Goal: Transaction & Acquisition: Purchase product/service

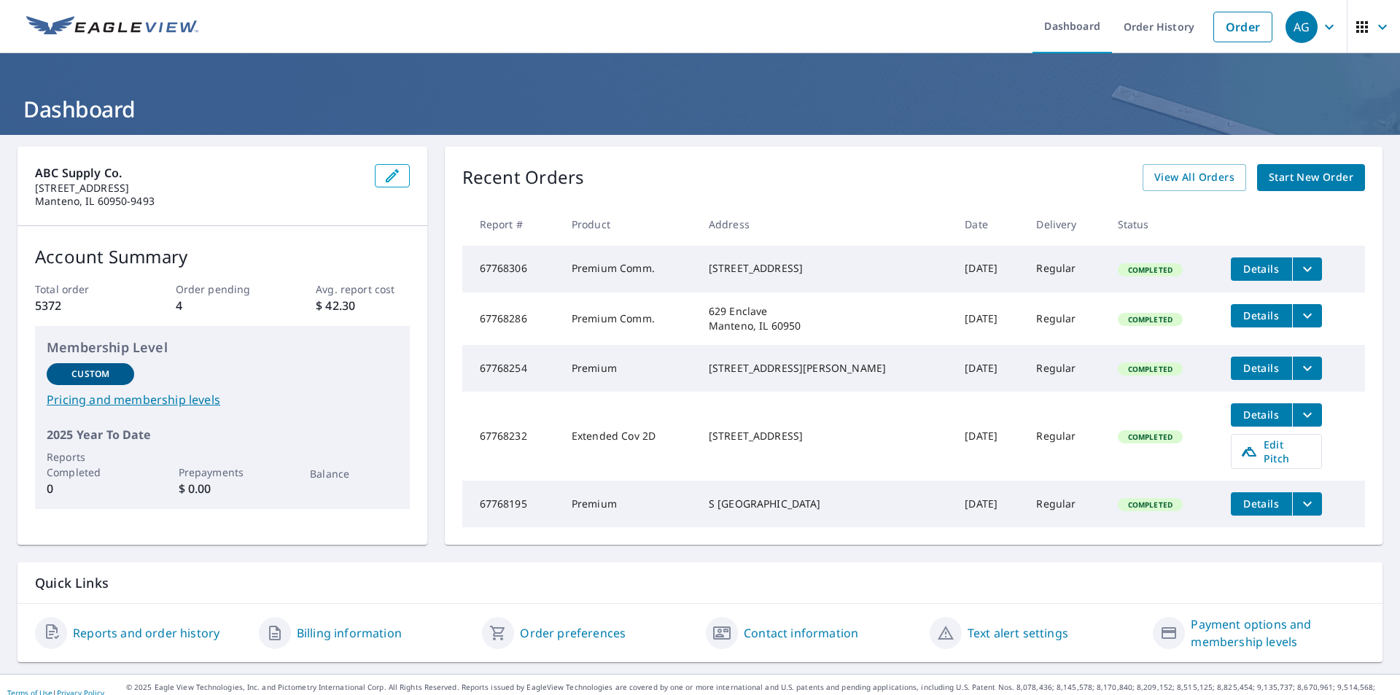
click at [1291, 172] on span "Start New Order" at bounding box center [1311, 177] width 85 height 18
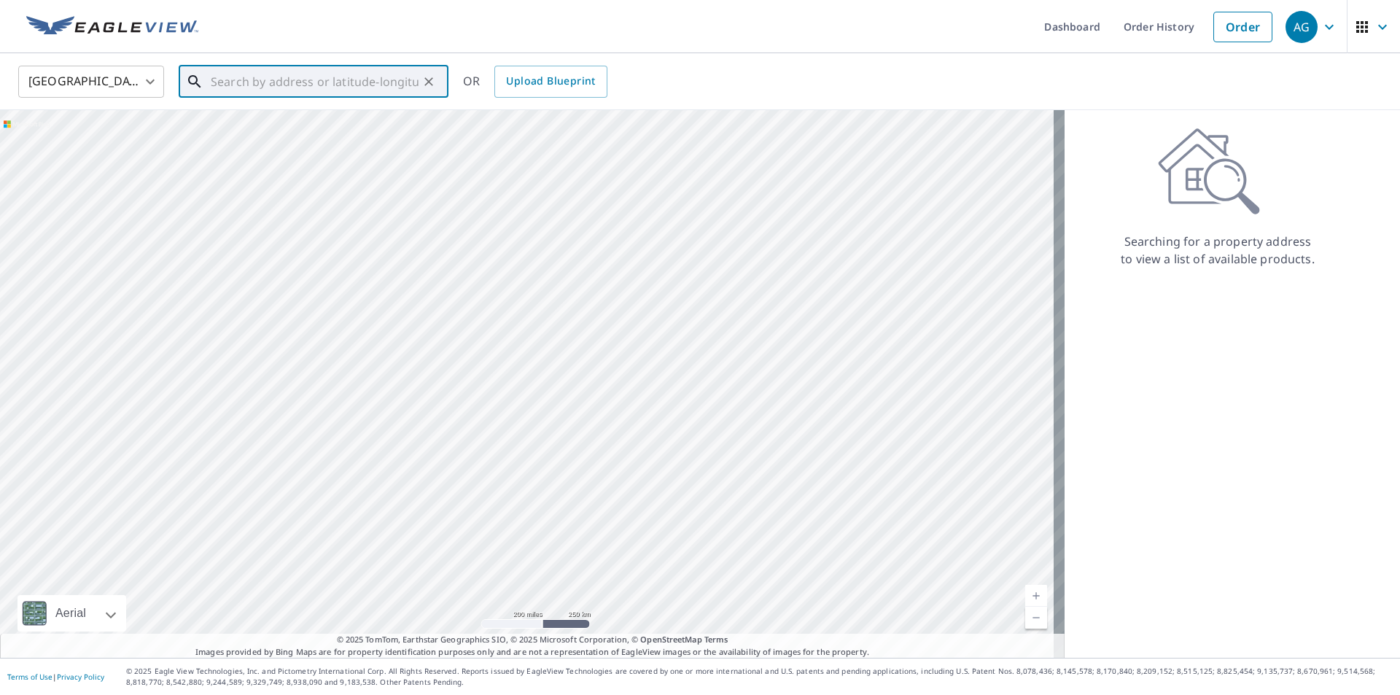
click at [281, 81] on input "text" at bounding box center [315, 81] width 208 height 41
click at [317, 137] on p "[GEOGRAPHIC_DATA], [GEOGRAPHIC_DATA] 60481" at bounding box center [322, 147] width 229 height 29
type input "[STREET_ADDRESS][PERSON_NAME]"
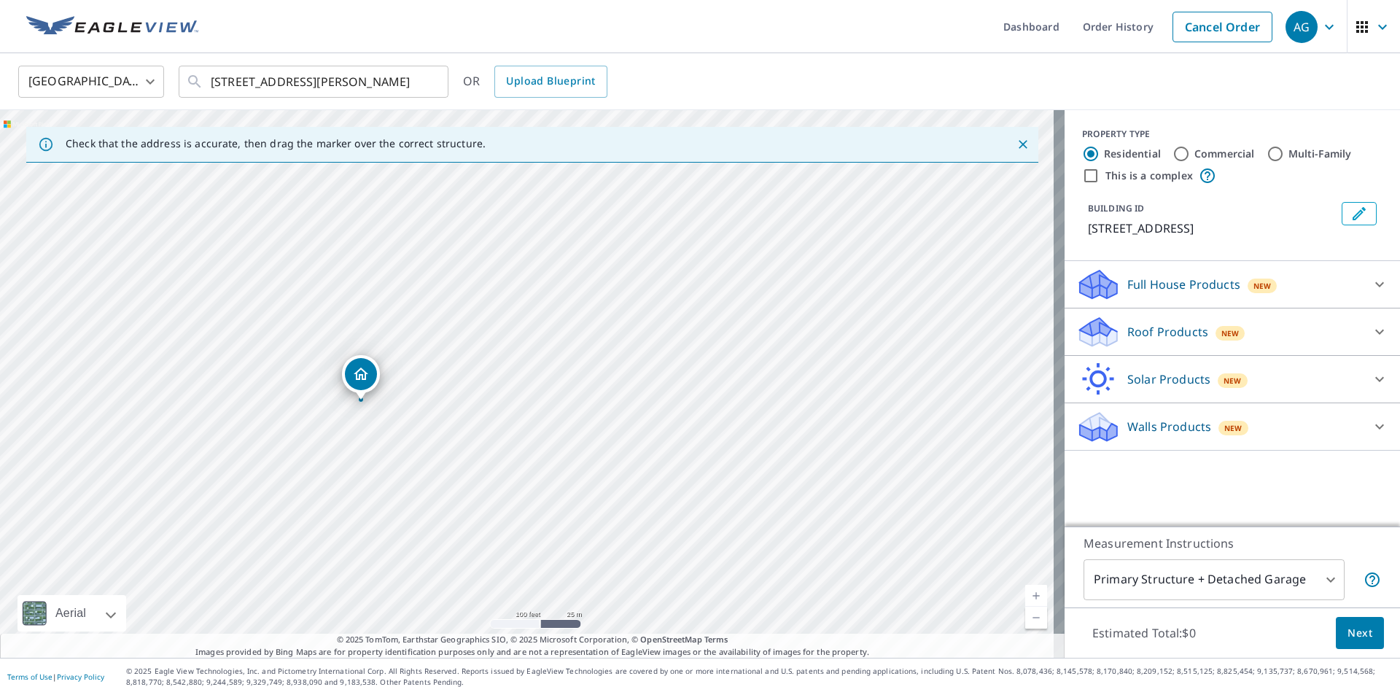
drag, startPoint x: 834, startPoint y: 411, endPoint x: 529, endPoint y: 412, distance: 304.8
click at [529, 412] on div "[STREET_ADDRESS][PERSON_NAME]" at bounding box center [532, 384] width 1065 height 548
drag, startPoint x: 753, startPoint y: 404, endPoint x: 784, endPoint y: 599, distance: 197.9
click at [784, 599] on div "[STREET_ADDRESS][PERSON_NAME]" at bounding box center [532, 384] width 1065 height 548
drag, startPoint x: 777, startPoint y: 583, endPoint x: 804, endPoint y: 326, distance: 258.8
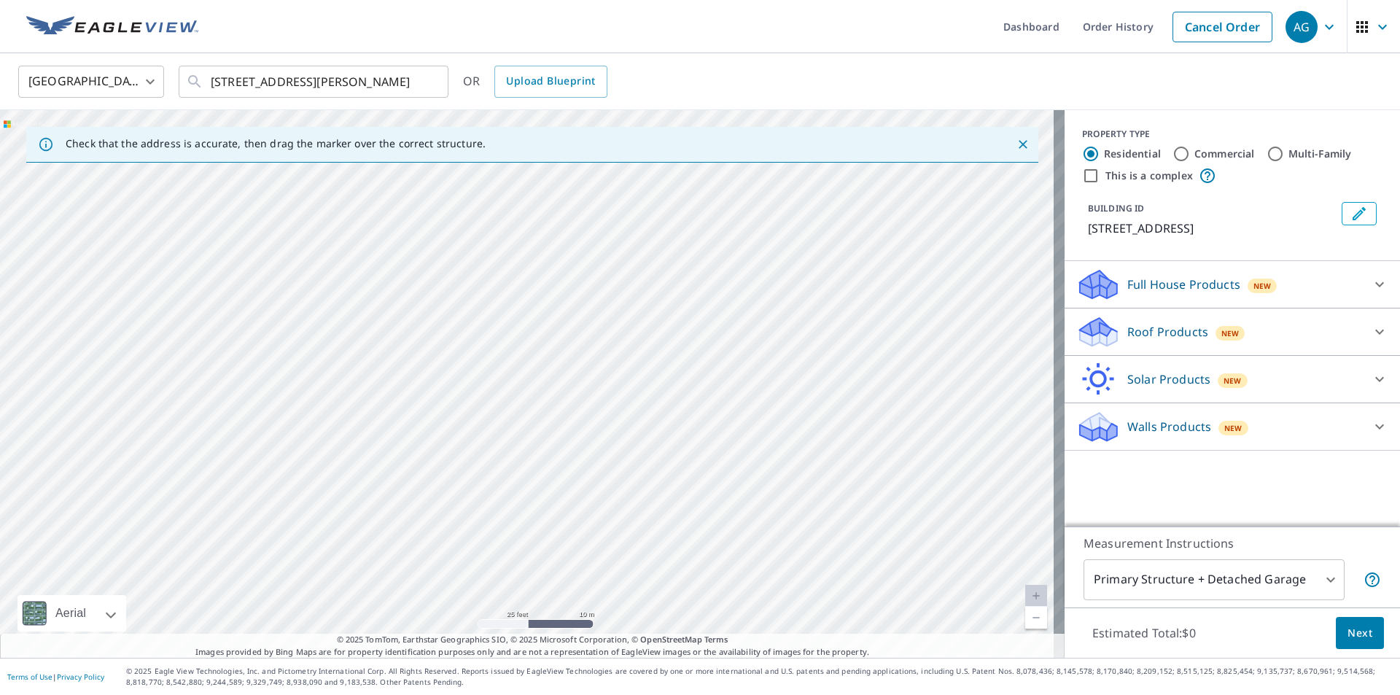
click at [806, 326] on div "[STREET_ADDRESS][PERSON_NAME]" at bounding box center [532, 384] width 1065 height 548
click at [1173, 153] on input "Commercial" at bounding box center [1182, 154] width 18 height 18
radio input "true"
type input "4"
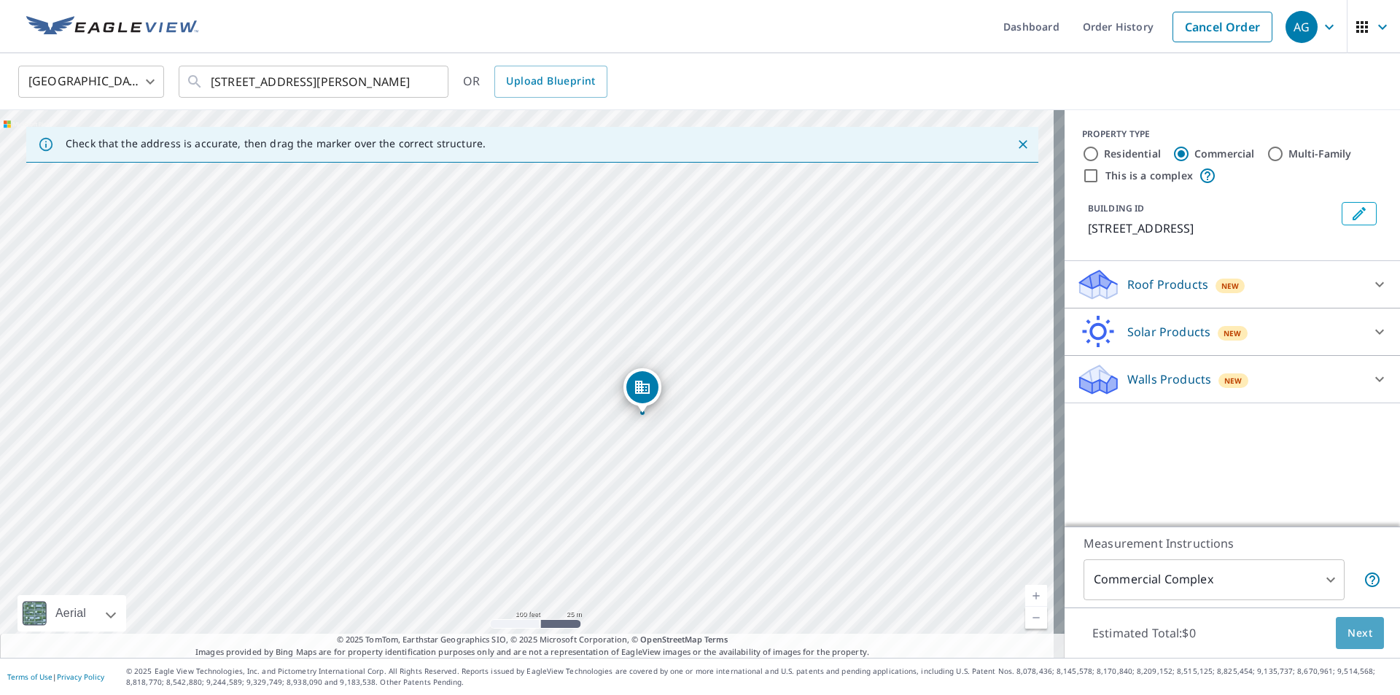
click at [1348, 636] on span "Next" at bounding box center [1360, 633] width 25 height 18
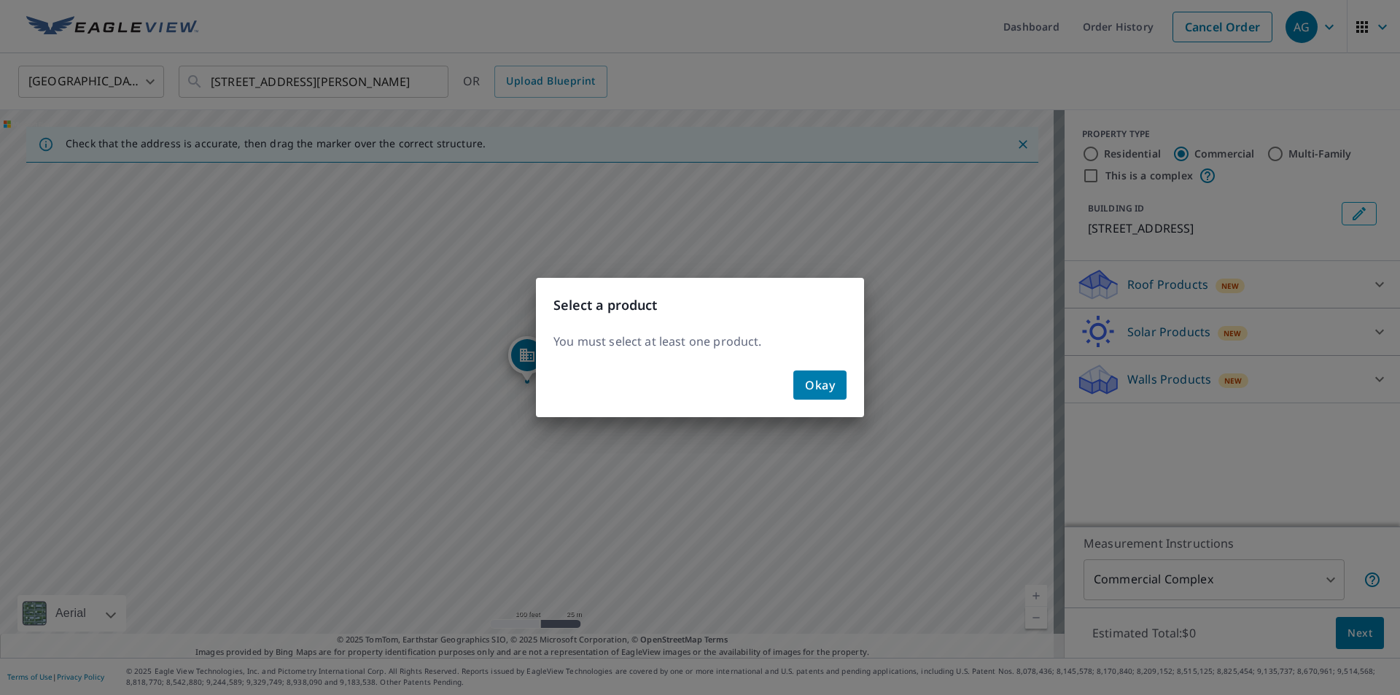
click at [823, 381] on span "Okay" at bounding box center [820, 385] width 30 height 20
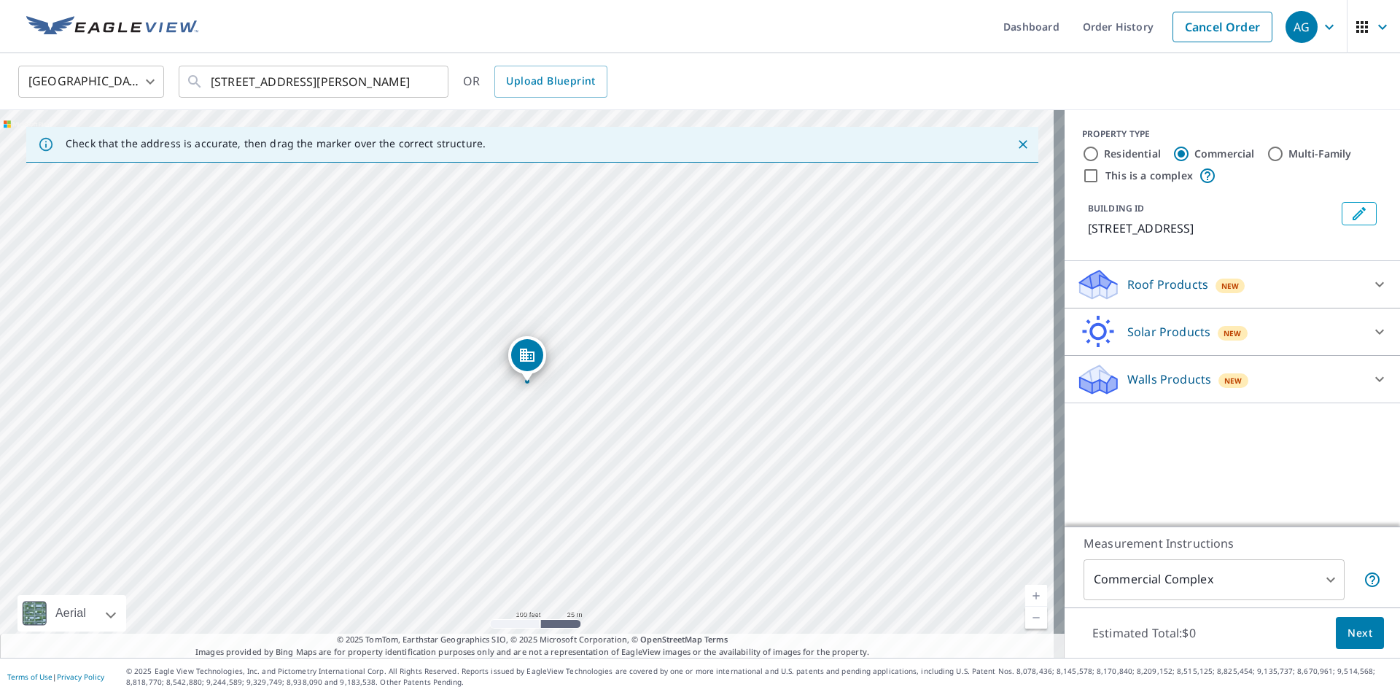
click at [1333, 299] on div "Roof Products New" at bounding box center [1219, 285] width 286 height 34
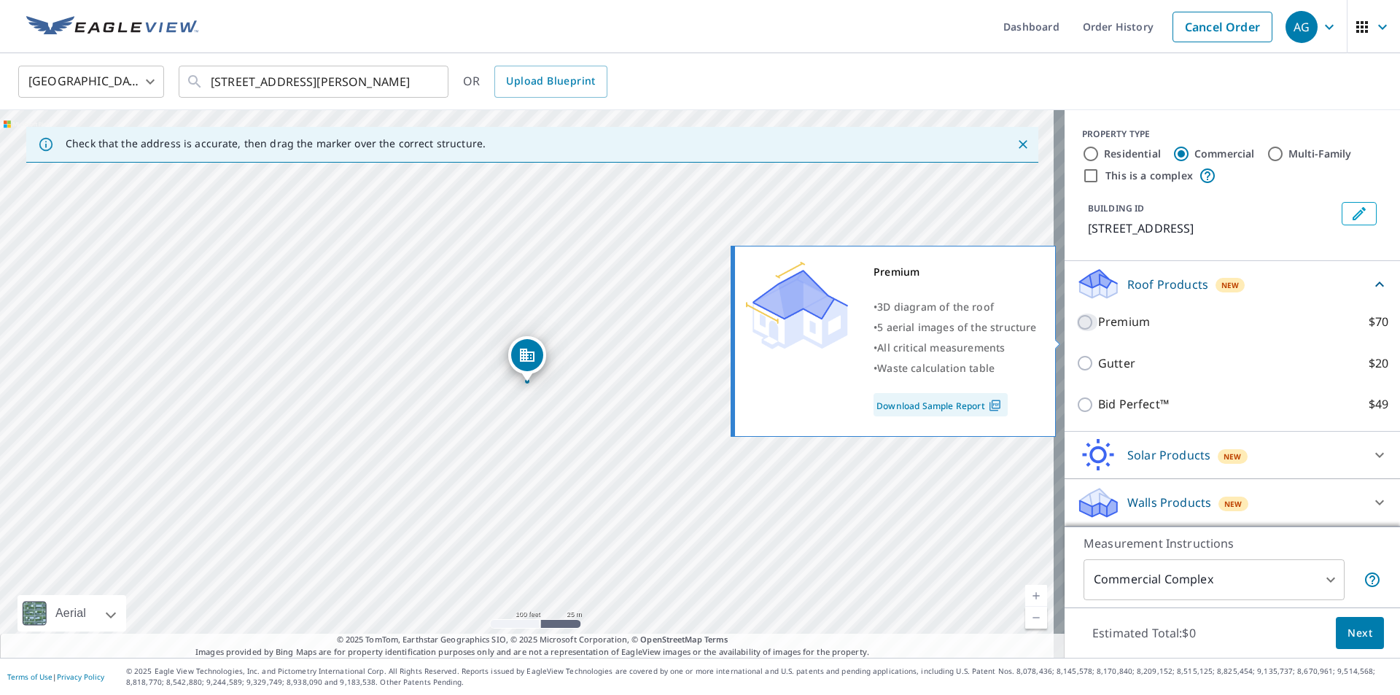
click at [1076, 331] on input "Premium $70" at bounding box center [1087, 323] width 22 height 18
checkbox input "true"
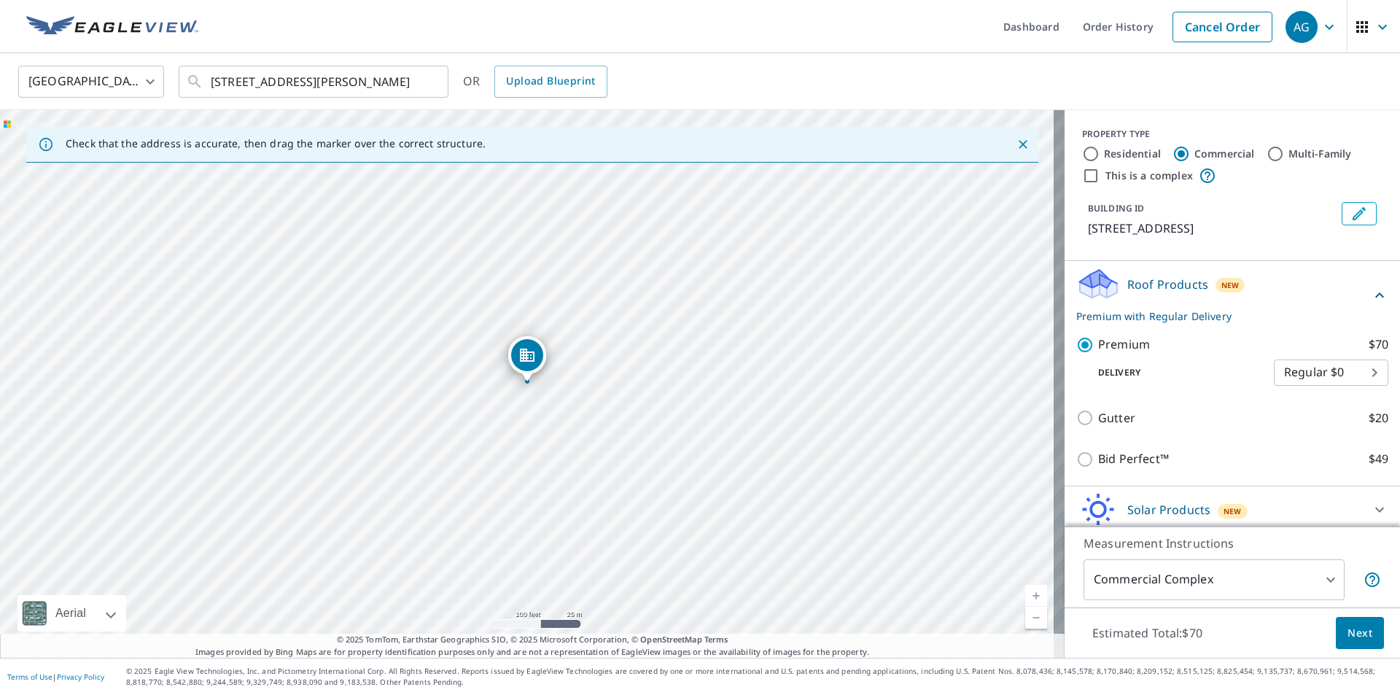
click at [1351, 629] on span "Next" at bounding box center [1360, 633] width 25 height 18
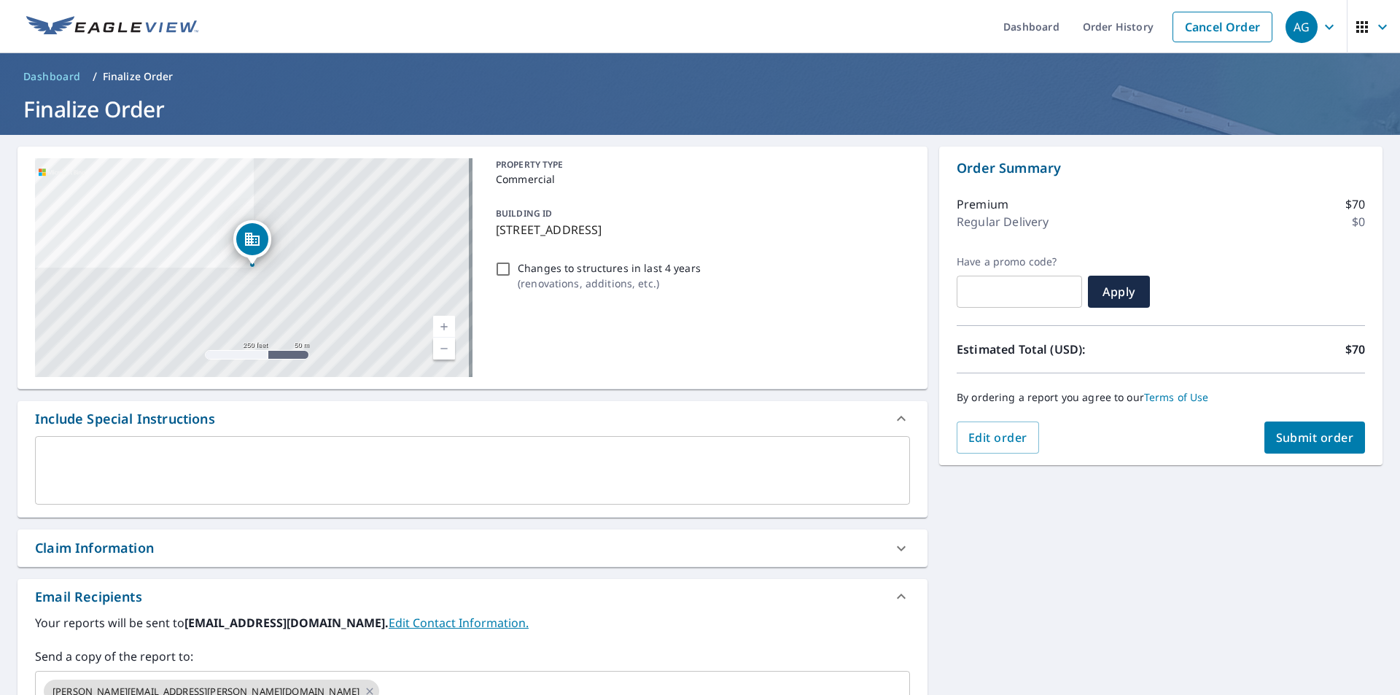
click at [93, 460] on textarea at bounding box center [472, 471] width 855 height 42
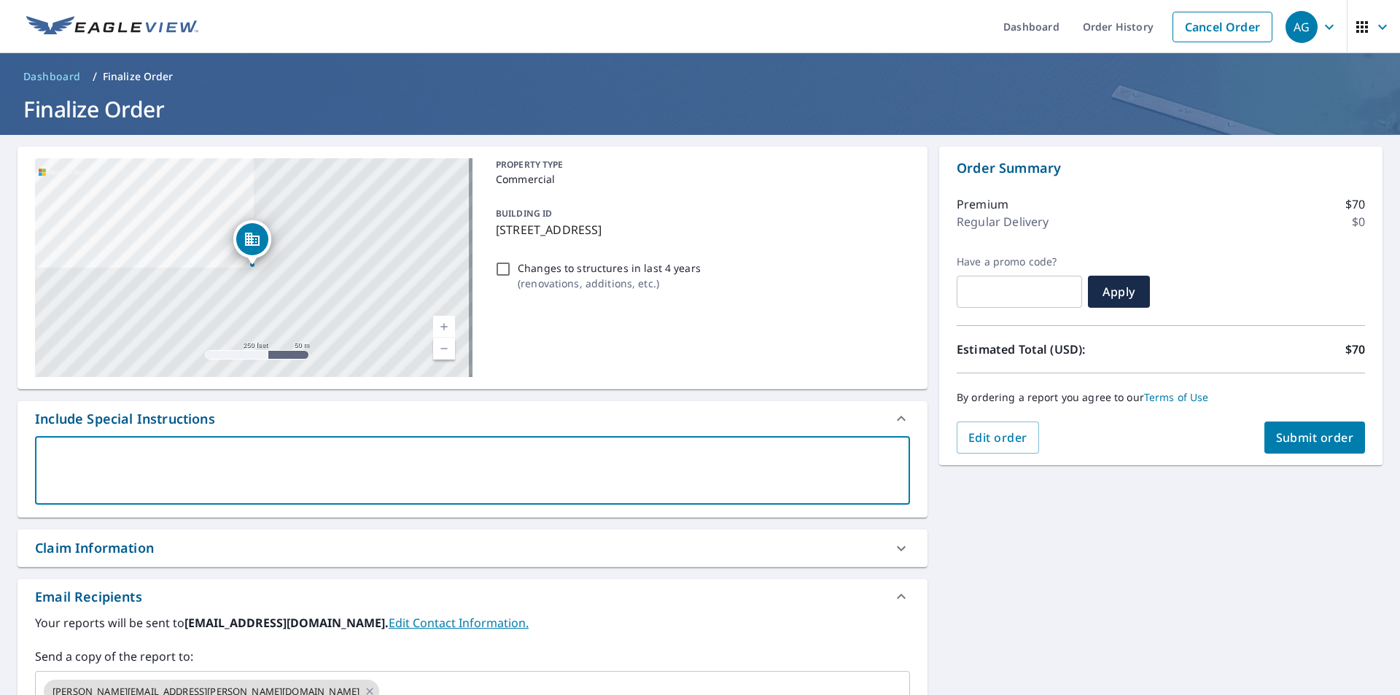
type textarea "J"
type textarea "x"
checkbox input "true"
type textarea "Ju"
type textarea "x"
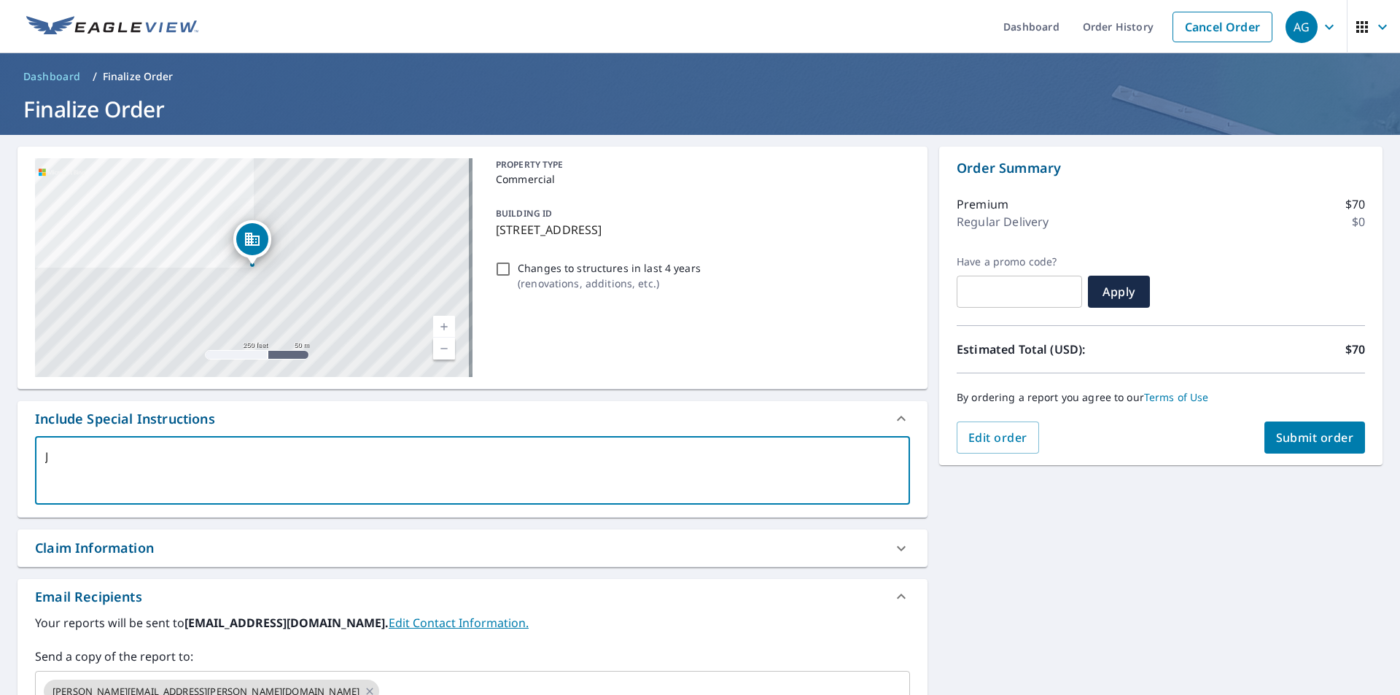
checkbox input "true"
type textarea "[DEMOGRAPHIC_DATA]"
type textarea "x"
checkbox input "true"
type textarea "Just"
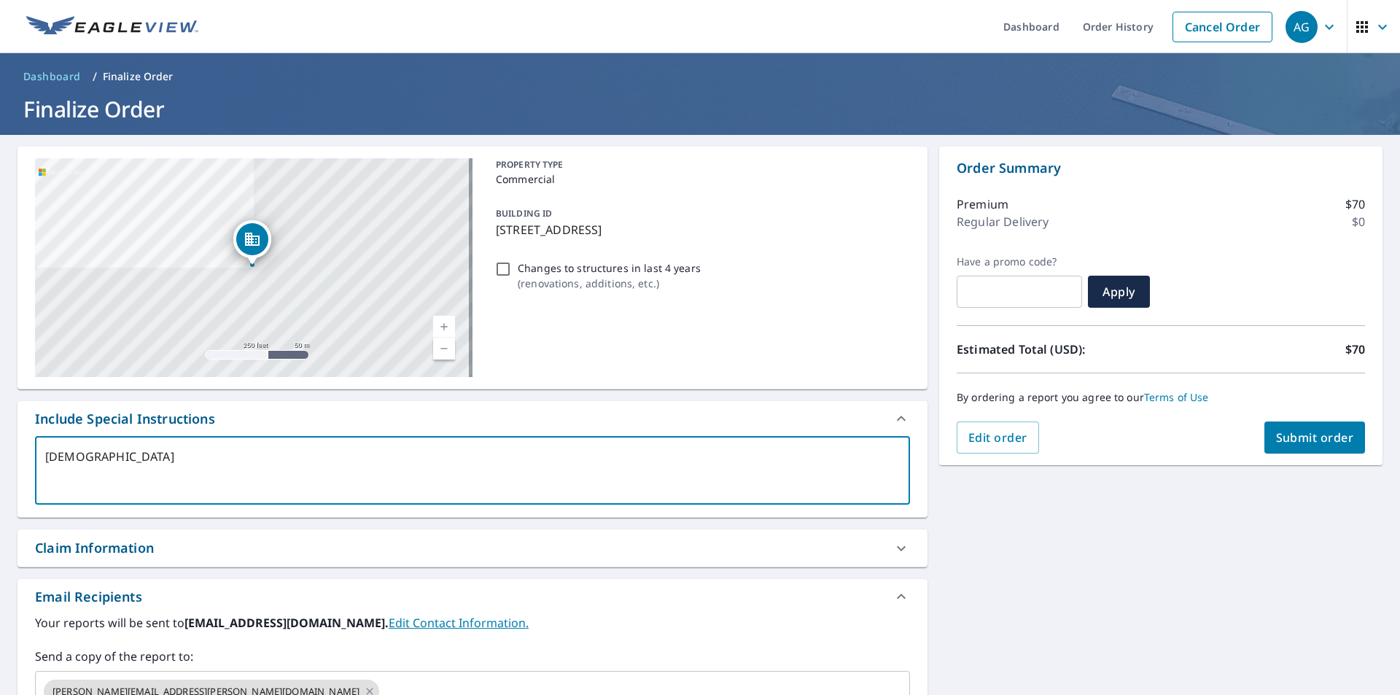
type textarea "x"
checkbox input "true"
type textarea "Just"
type textarea "x"
checkbox input "true"
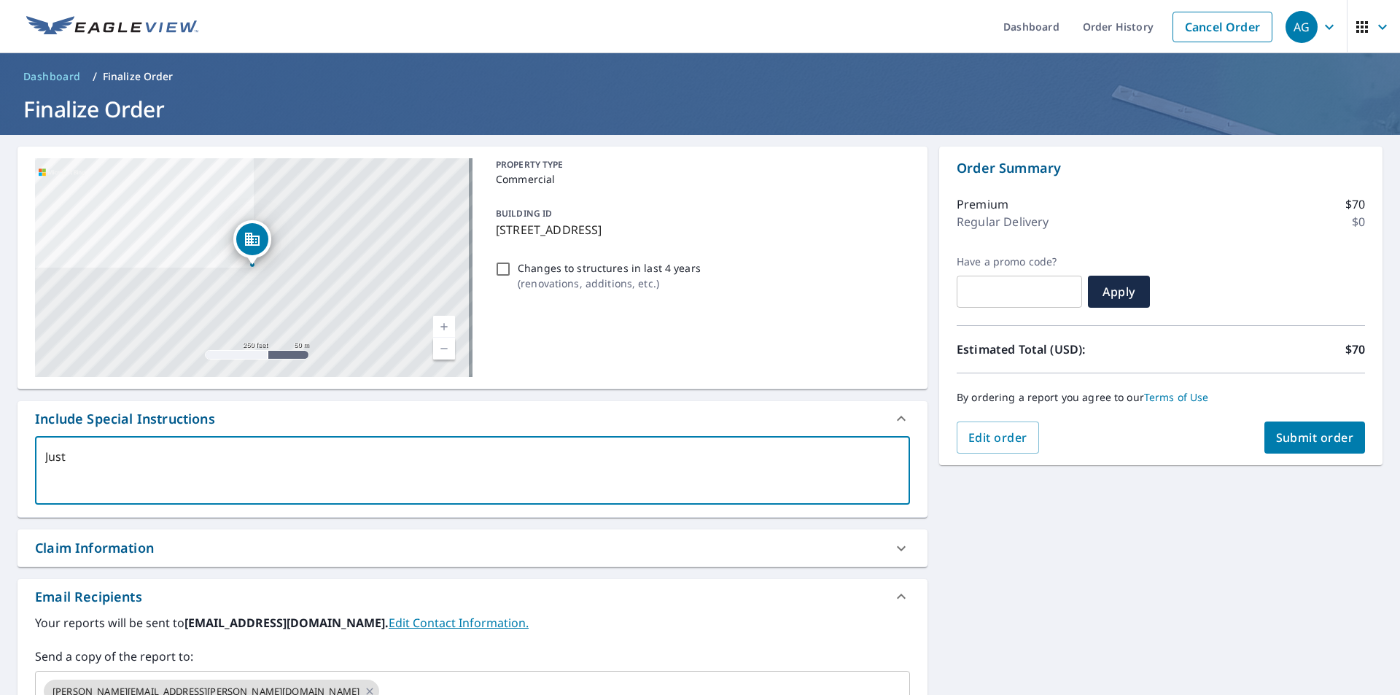
type textarea "Just t"
type textarea "x"
checkbox input "true"
type textarea "Just th"
type textarea "x"
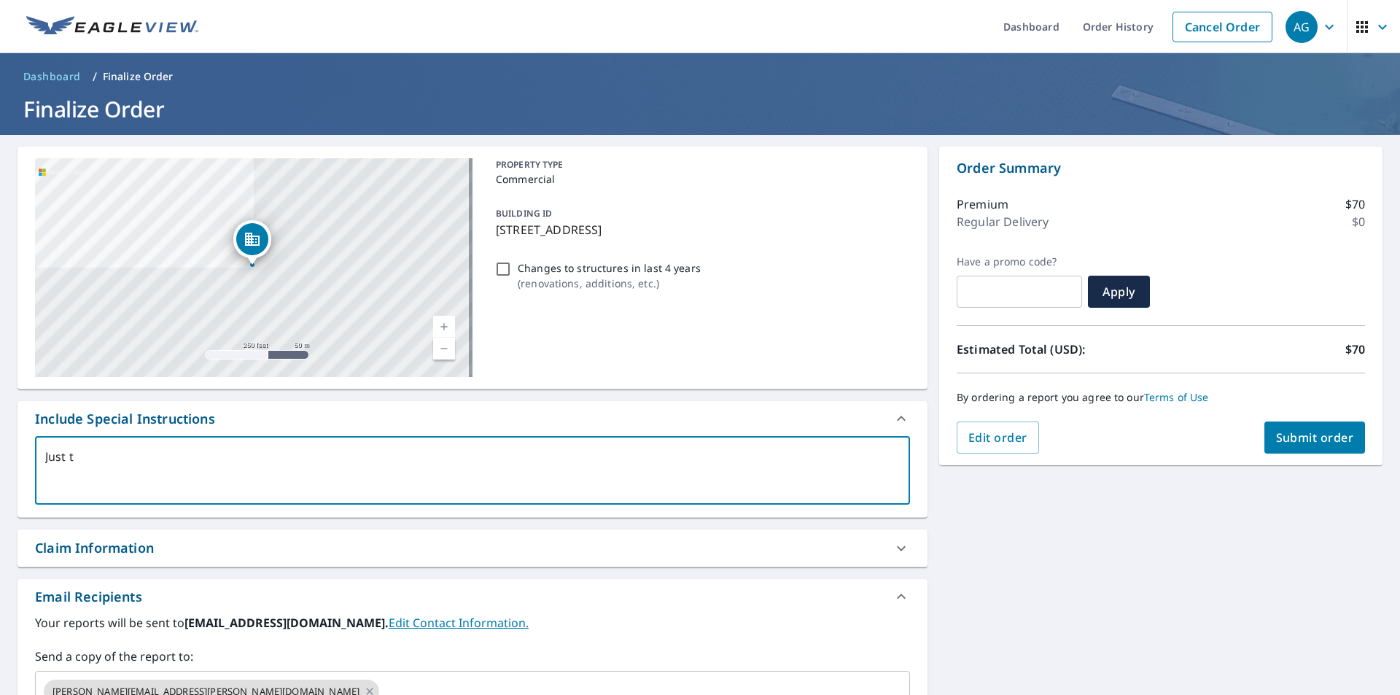
checkbox input "true"
type textarea "Just the"
type textarea "x"
checkbox input "true"
type textarea "Just the"
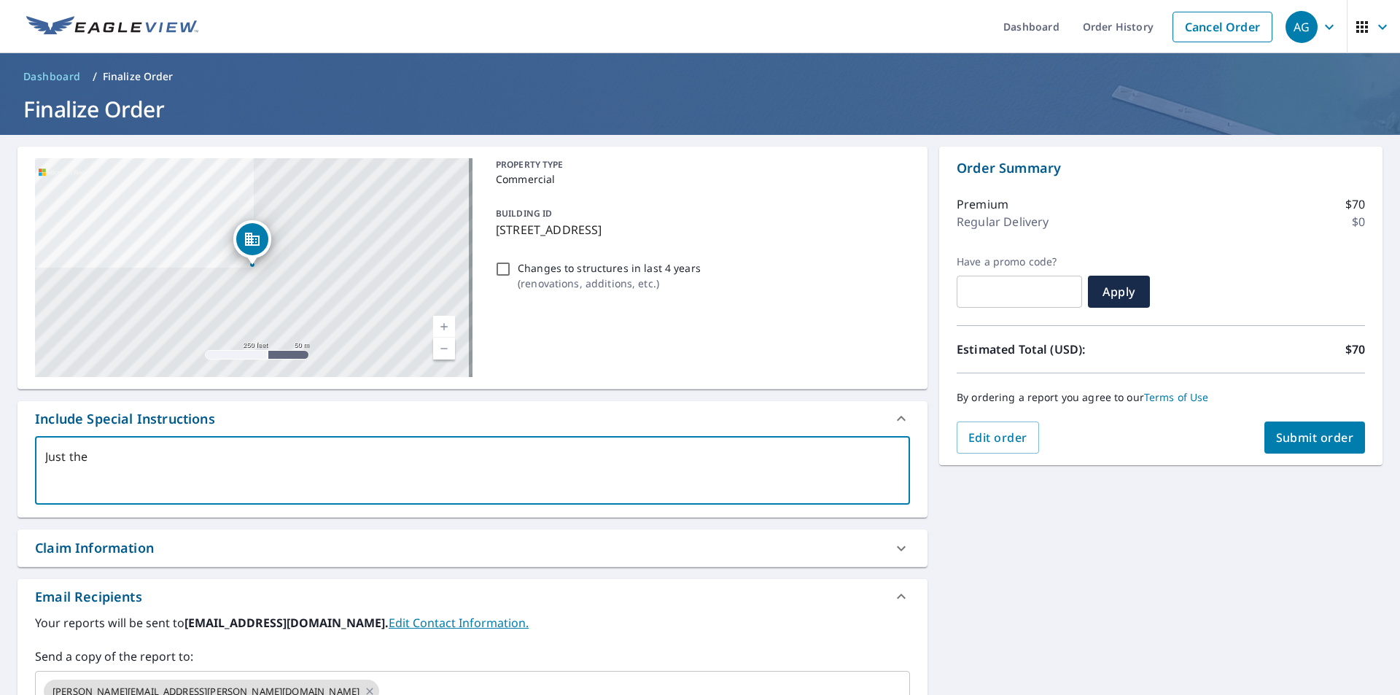
type textarea "x"
checkbox input "true"
type textarea "Just the p"
type textarea "x"
checkbox input "true"
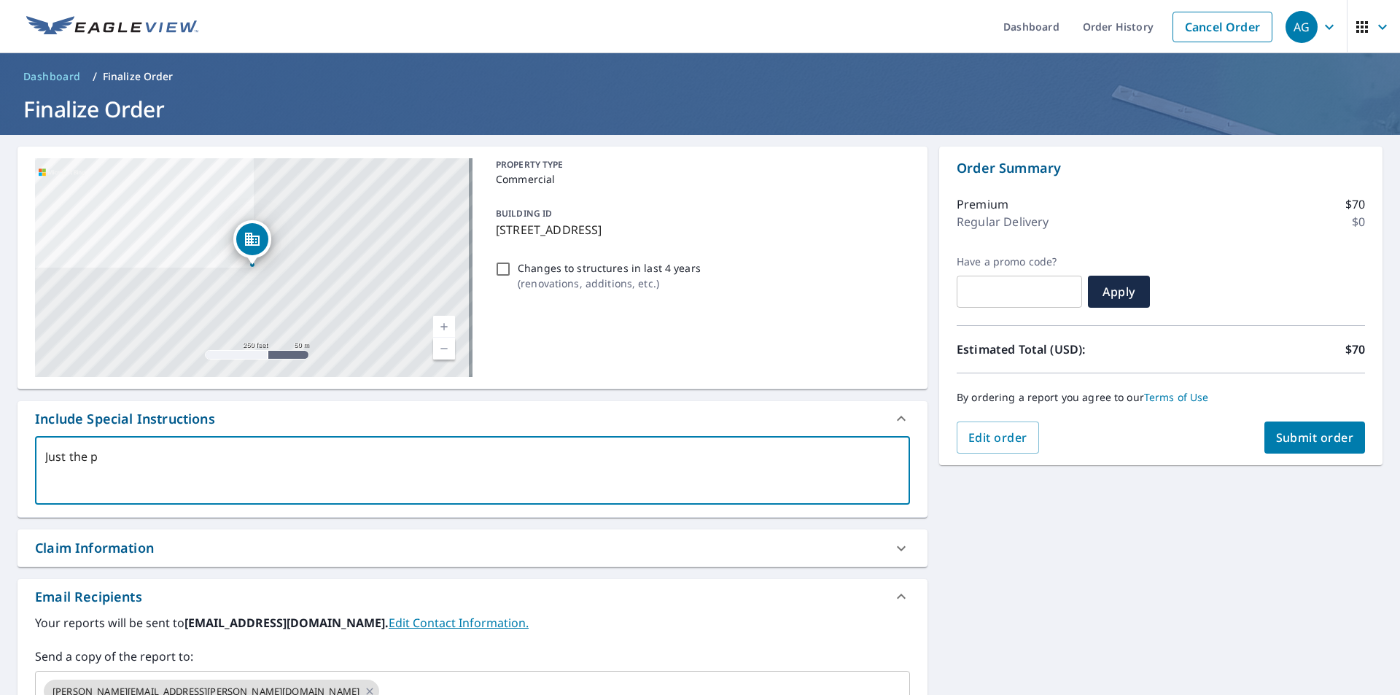
type textarea "Just the pi"
type textarea "x"
checkbox input "true"
type textarea "Just the pit"
type textarea "x"
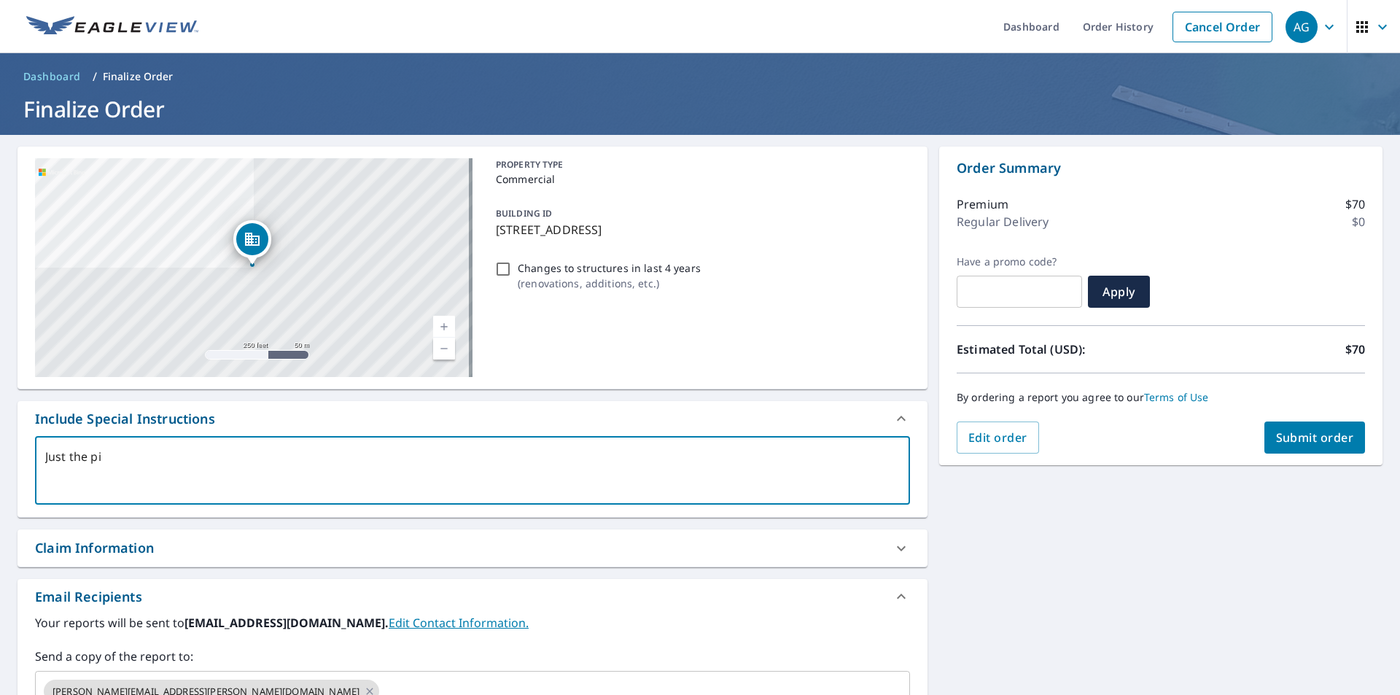
checkbox input "true"
type textarea "Just the pitc"
type textarea "x"
checkbox input "true"
type textarea "Just the pitch"
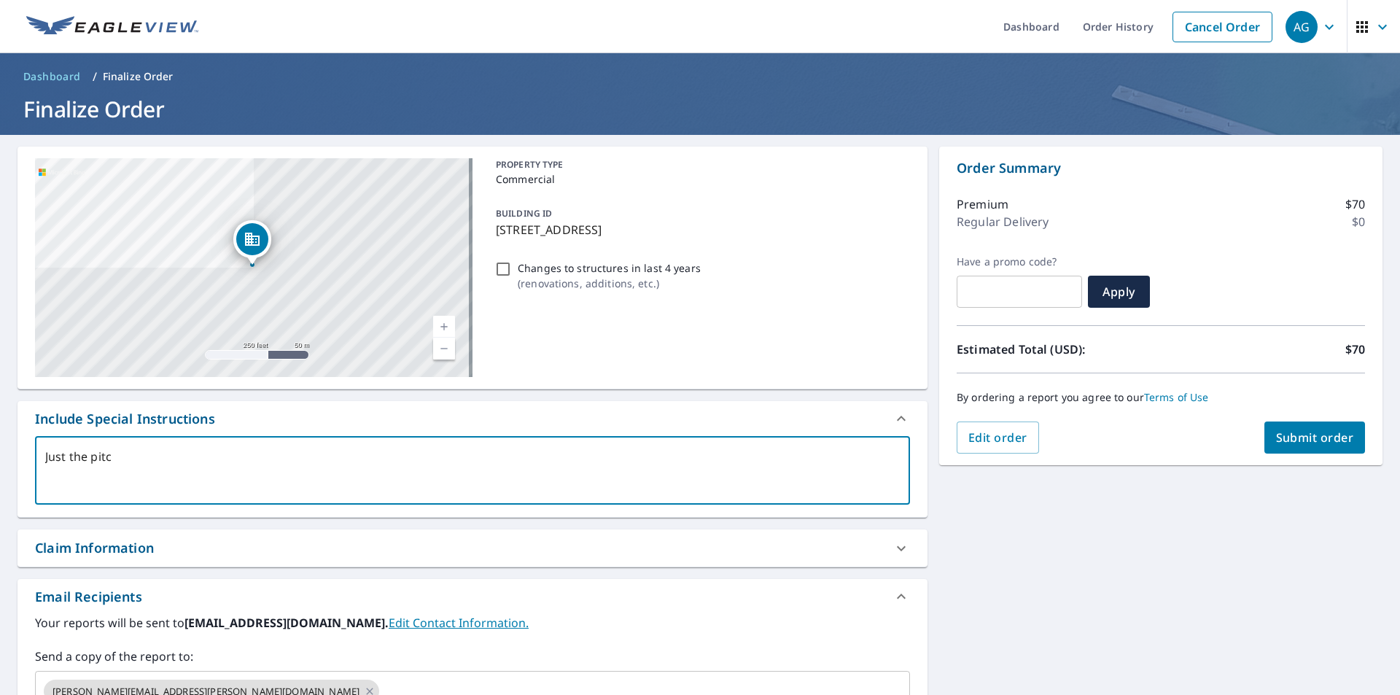
type textarea "x"
checkbox input "true"
type textarea "Just the pitche"
type textarea "x"
checkbox input "true"
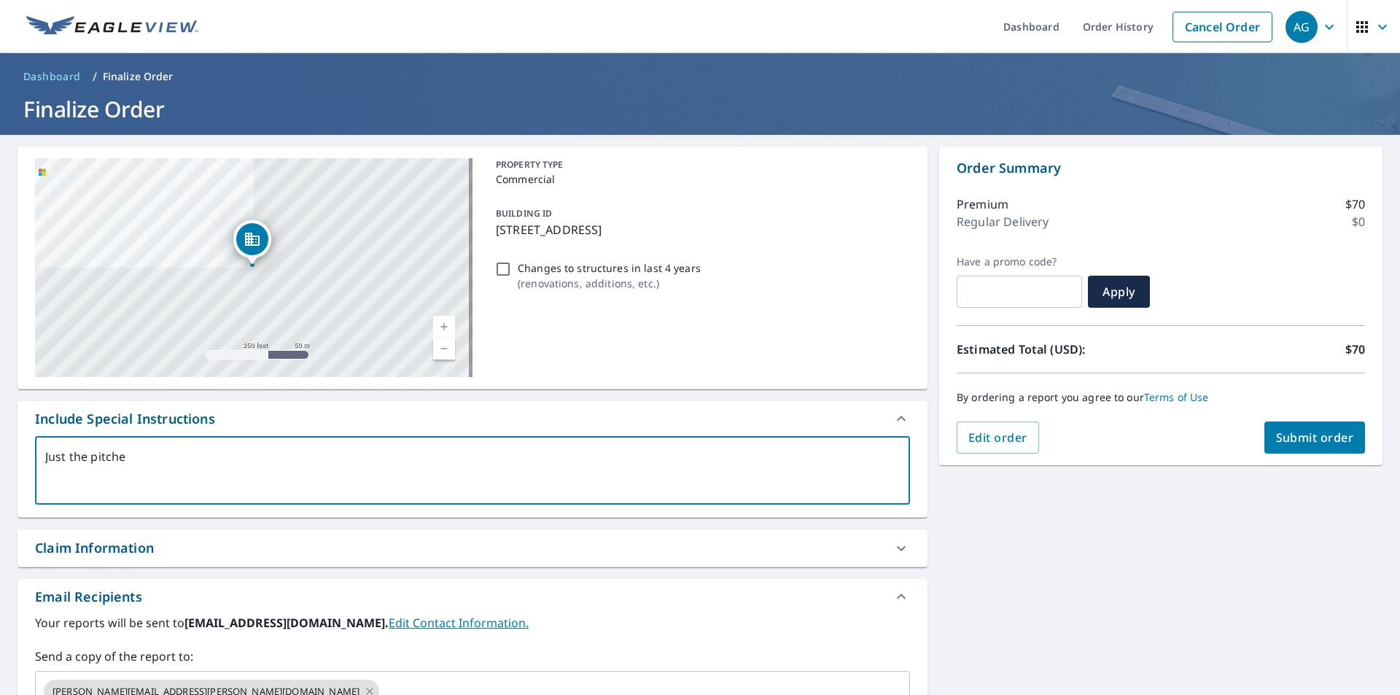
type textarea "Just the pitched"
type textarea "x"
checkbox input "true"
type textarea "Just the pitched"
type textarea "x"
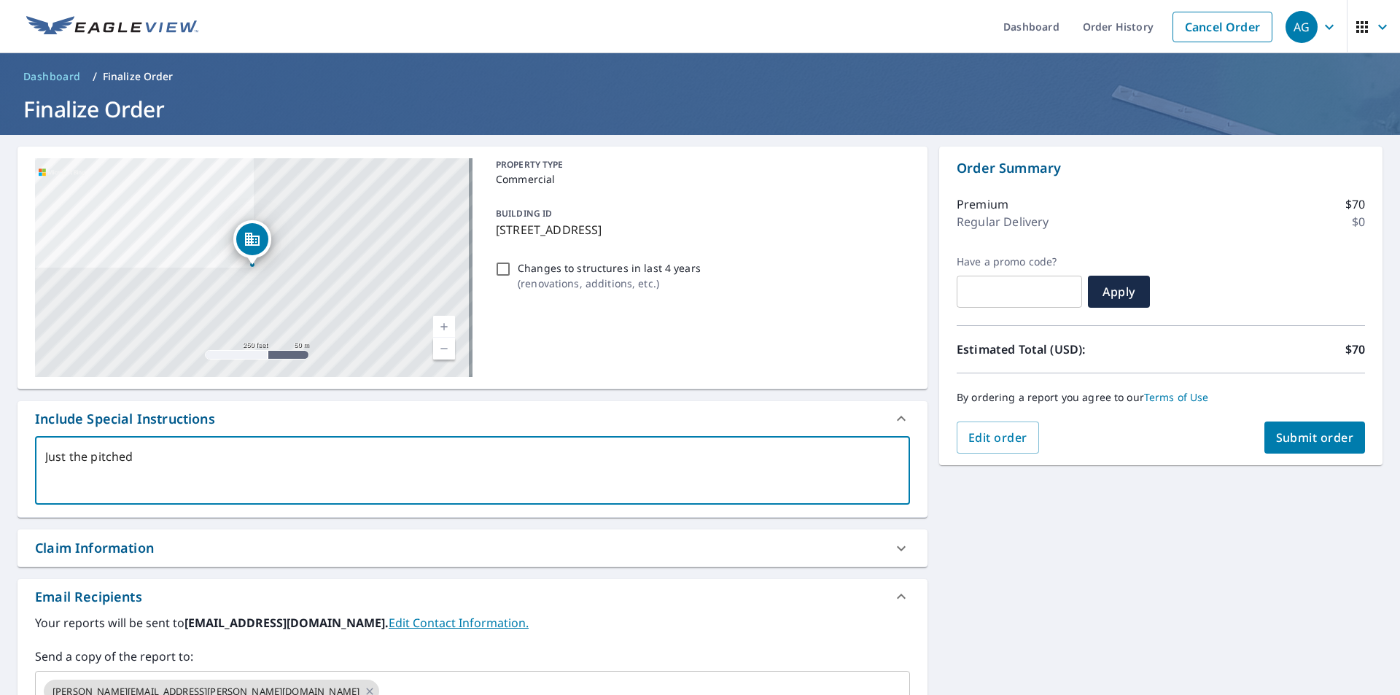
checkbox input "true"
type textarea "Just the pitched r"
type textarea "x"
checkbox input "true"
type textarea "Just the pitched ro"
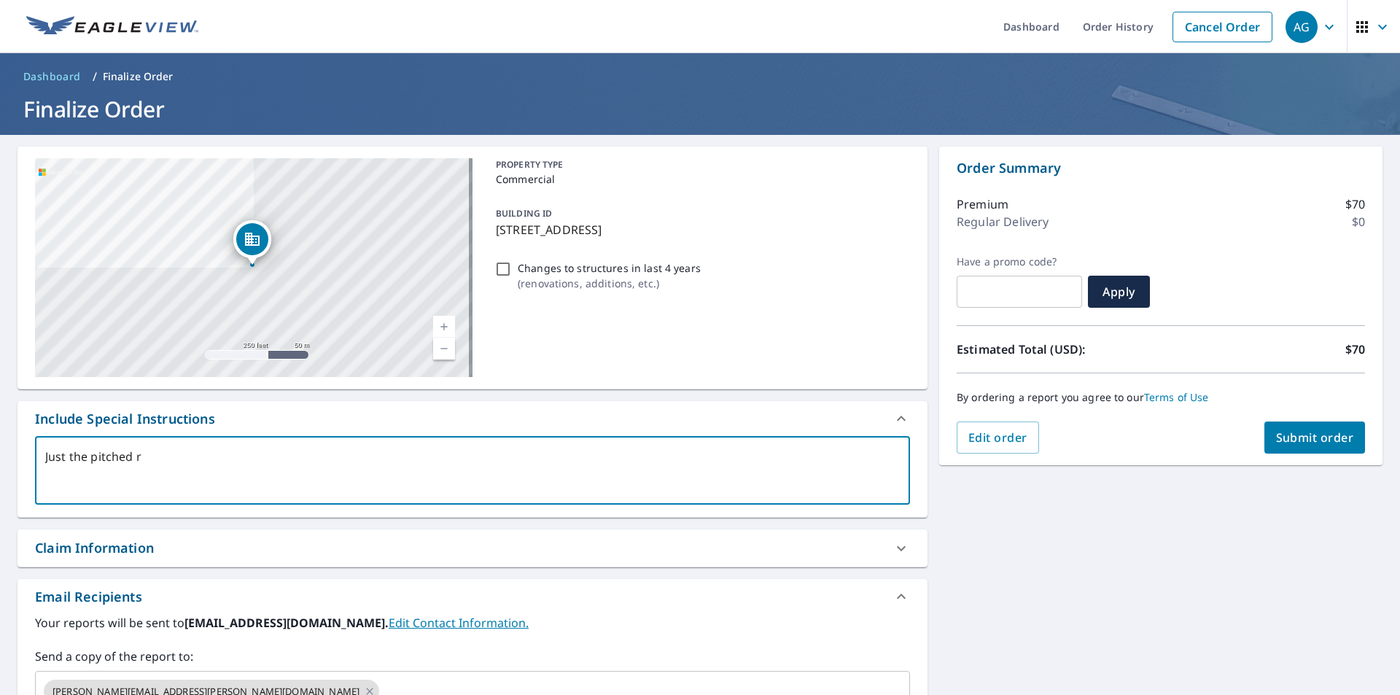
type textarea "x"
checkbox input "true"
type textarea "Just the pitched roo"
type textarea "x"
checkbox input "true"
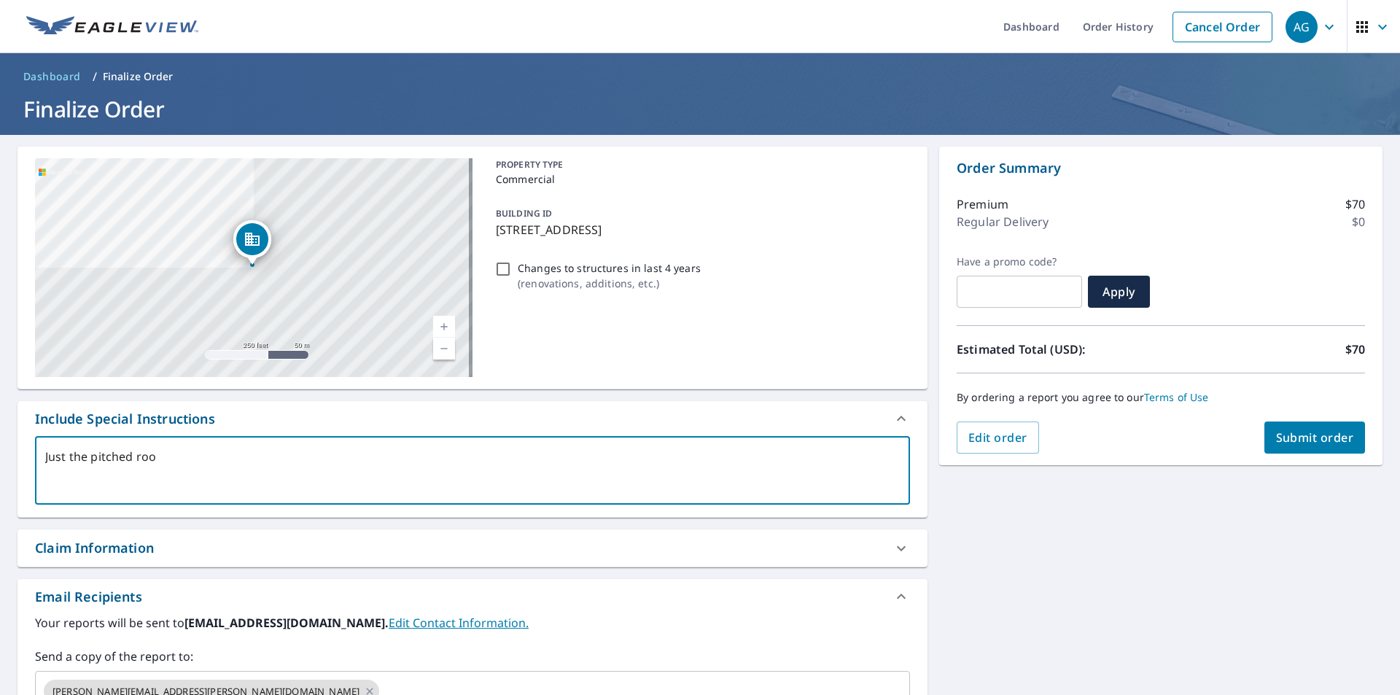
type textarea "Just the pitched roof"
type textarea "x"
checkbox input "true"
type textarea "Just the pitched roofi"
type textarea "x"
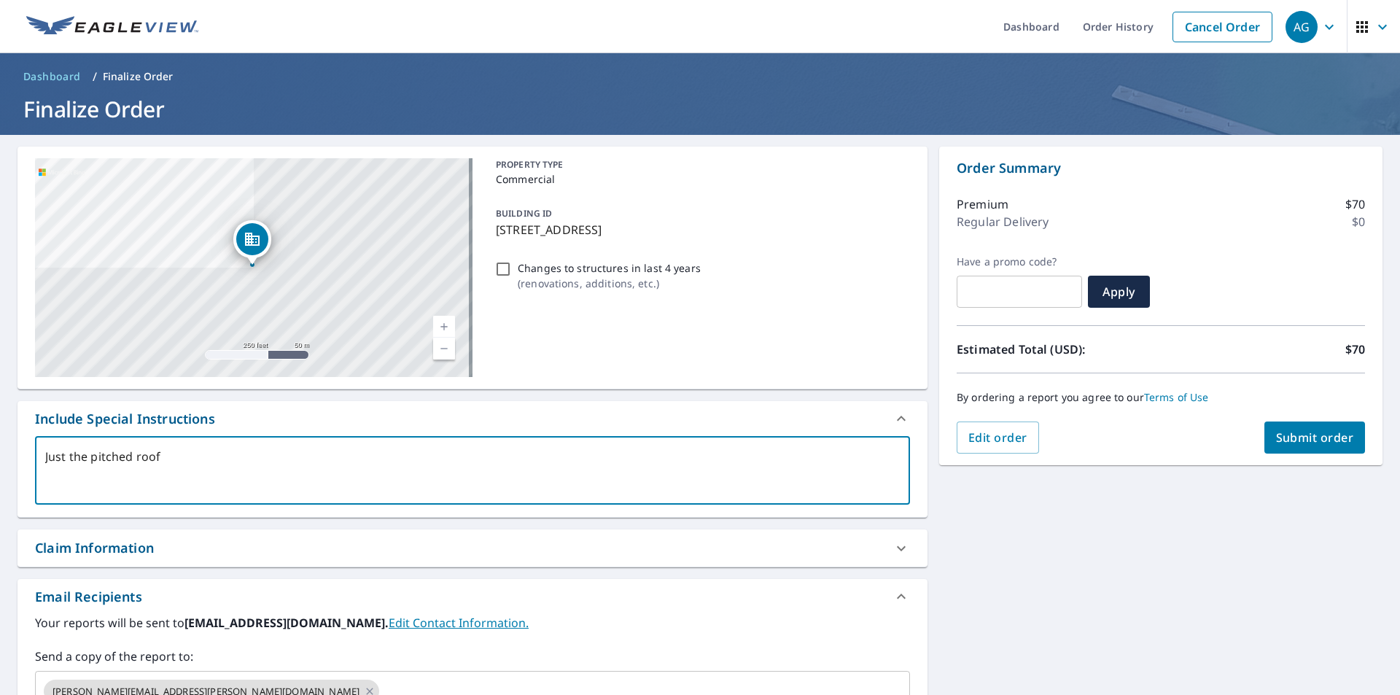
checkbox input "true"
type textarea "Just the pitched roof"
type textarea "x"
checkbox input "true"
type textarea "Just the pitched roofs"
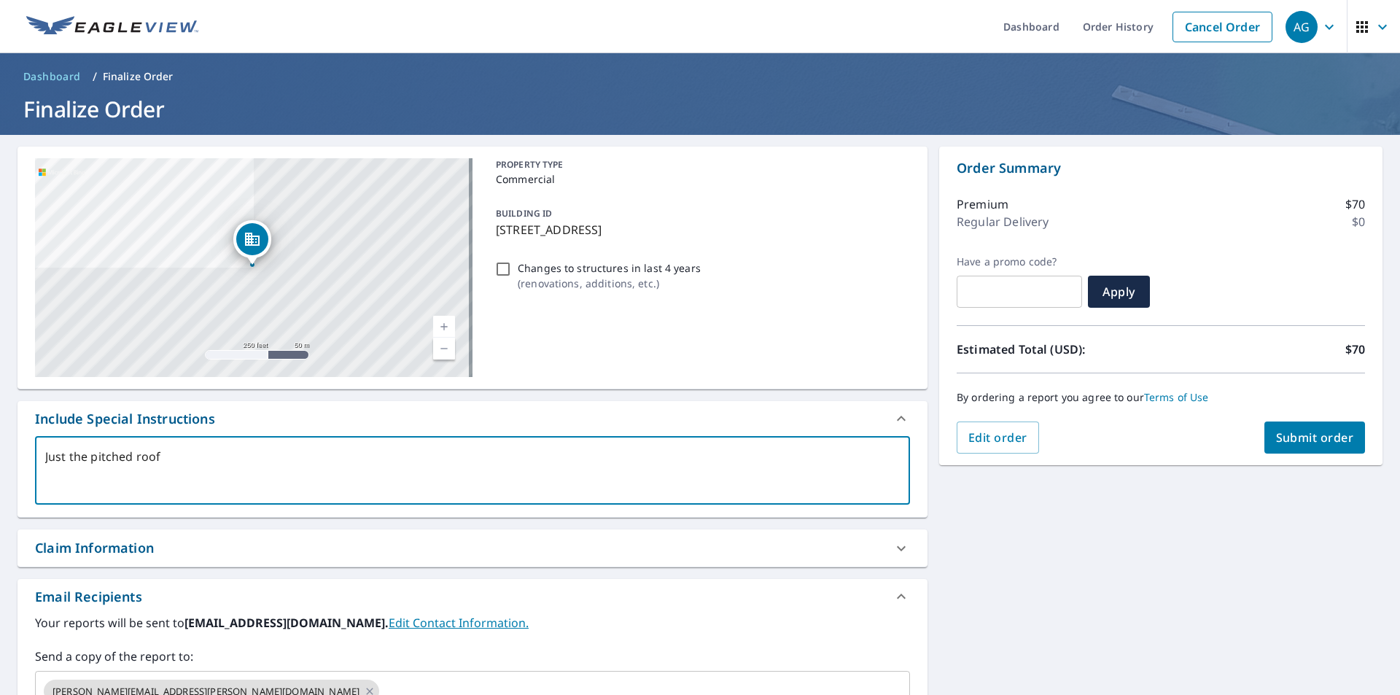
type textarea "x"
checkbox input "true"
type textarea "Just the pitched roofs!"
type textarea "x"
checkbox input "true"
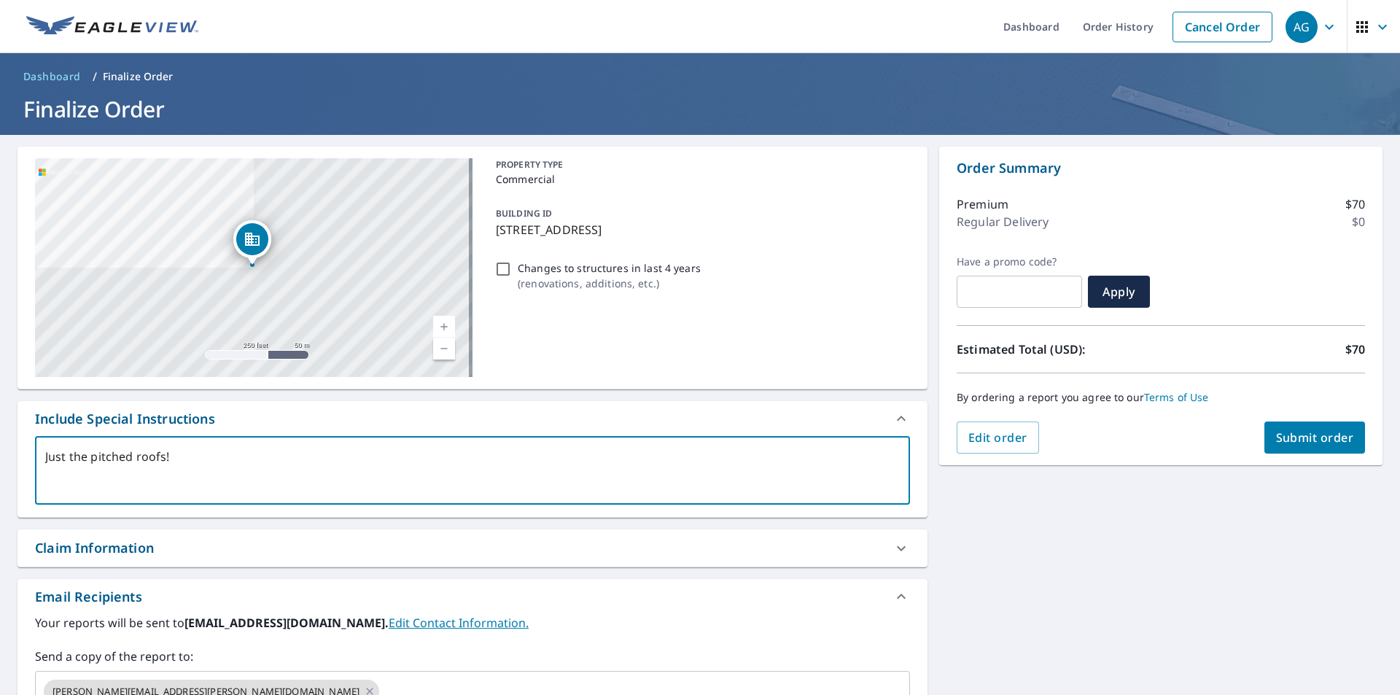
type textarea "Just the pitched roofs!"
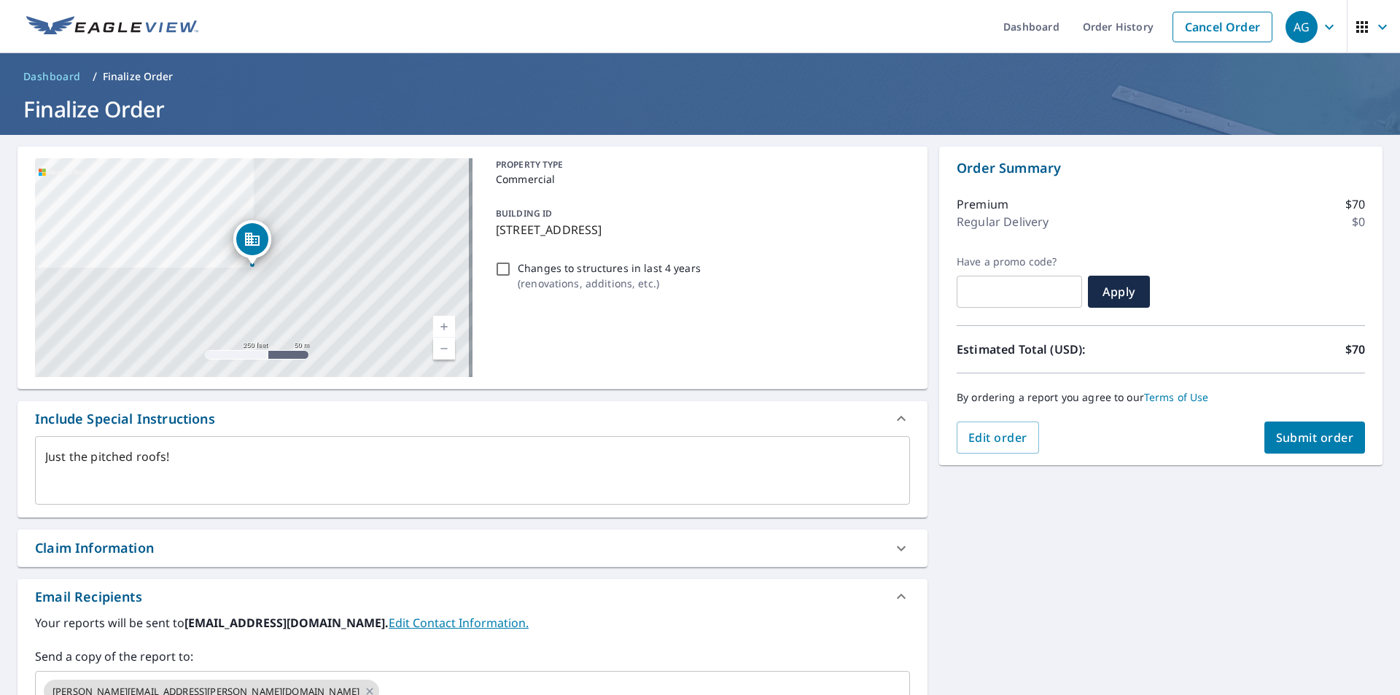
click at [111, 553] on div "Claim Information" at bounding box center [94, 548] width 119 height 20
type textarea "x"
checkbox input "true"
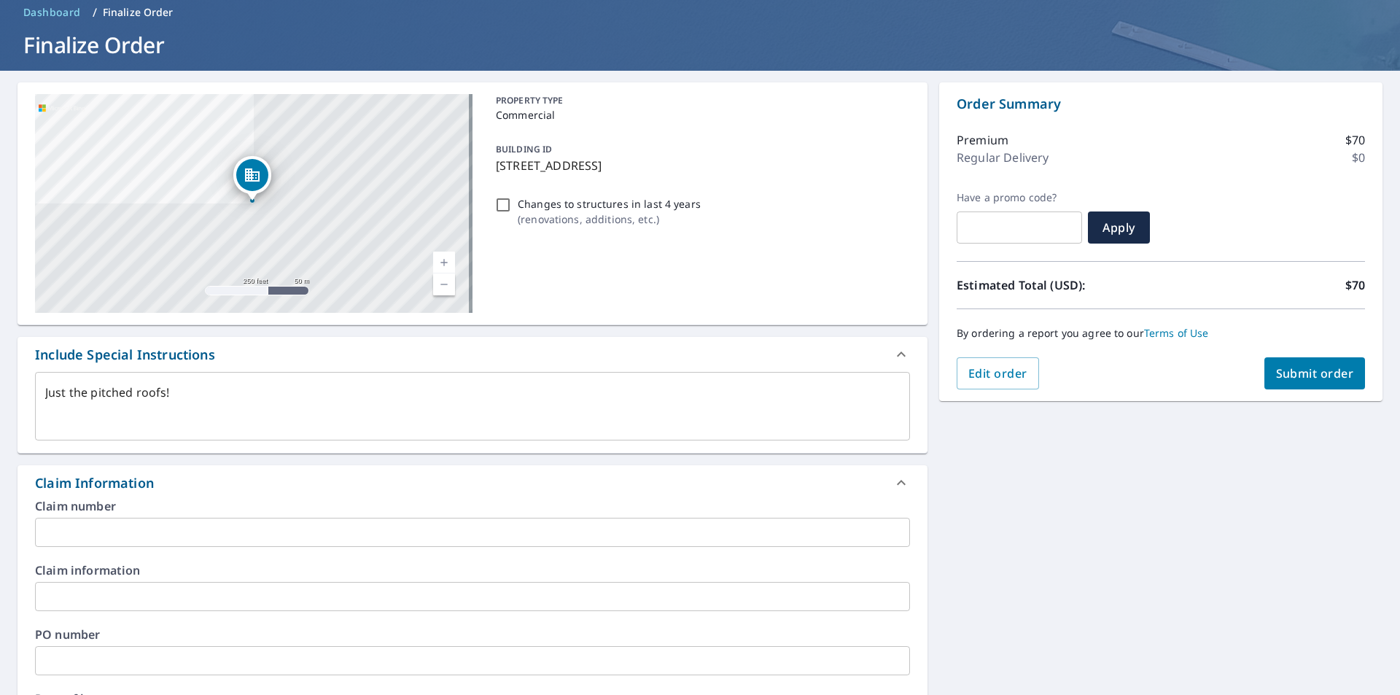
scroll to position [146, 0]
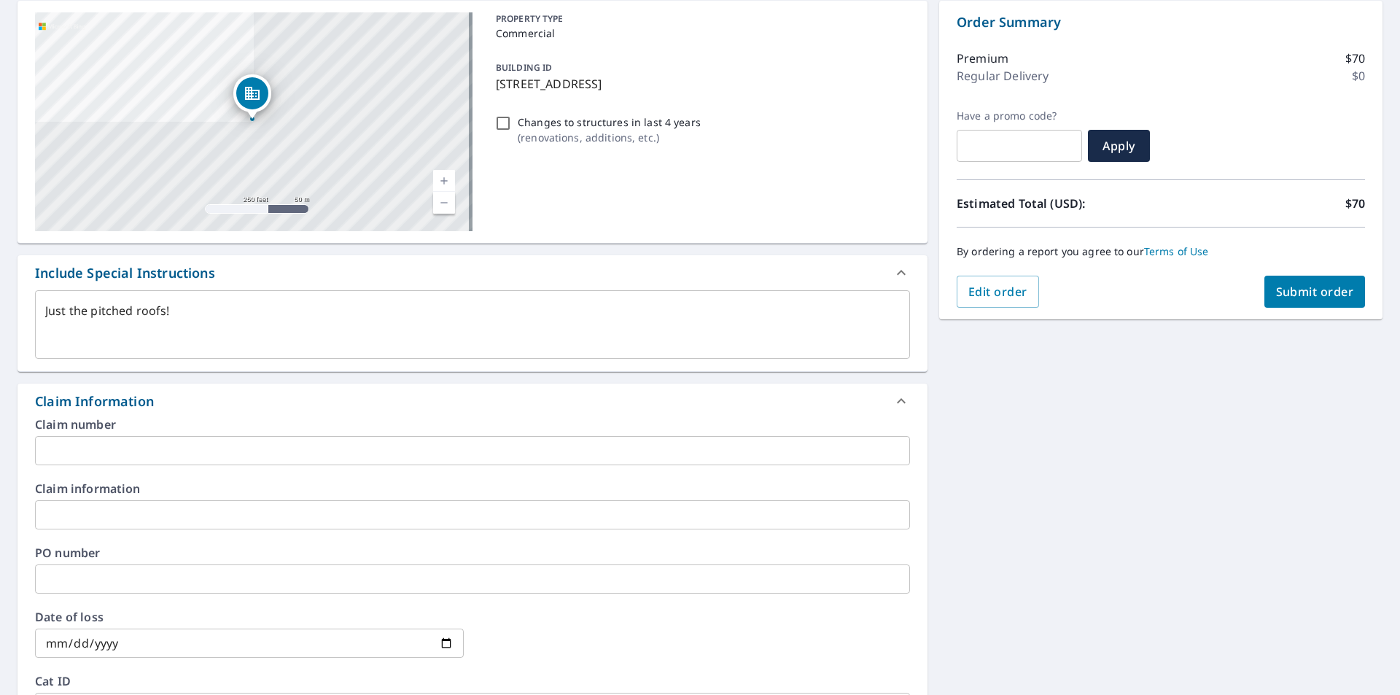
click at [67, 459] on input "text" at bounding box center [472, 450] width 875 height 29
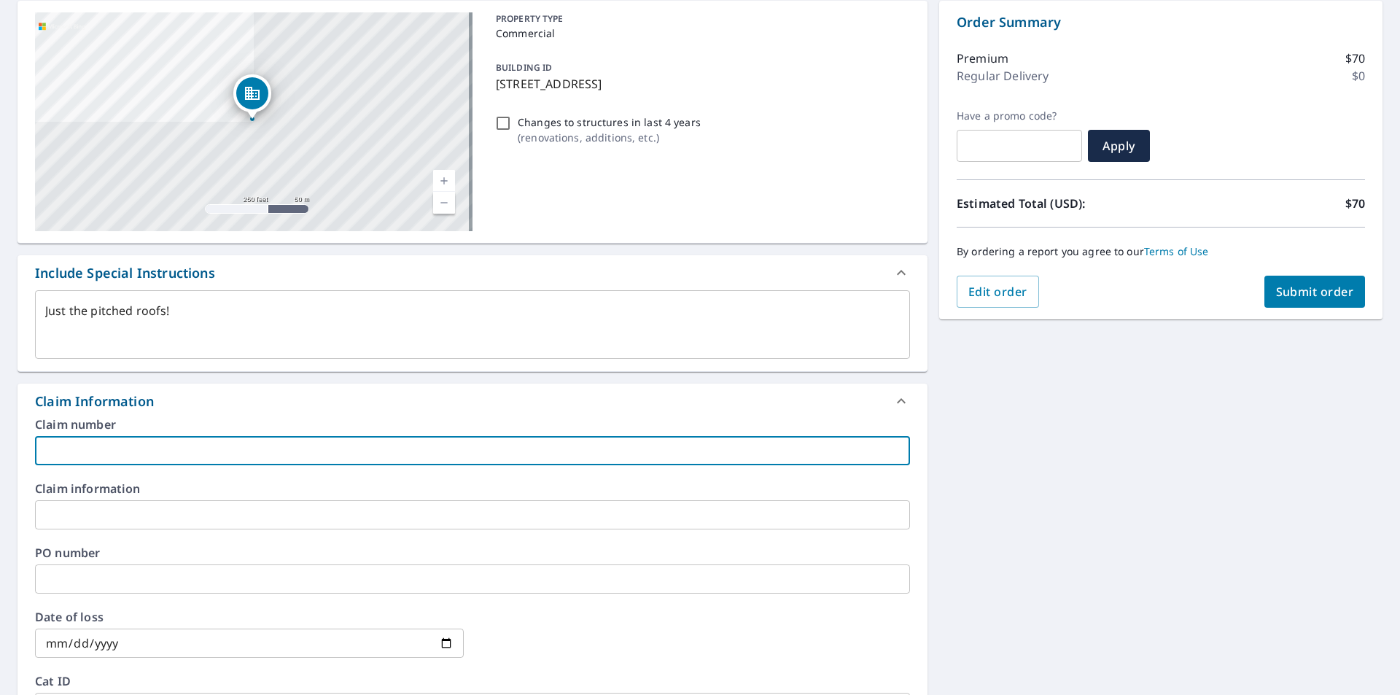
type input "On Top Exteriors"
type textarea "x"
checkbox input "true"
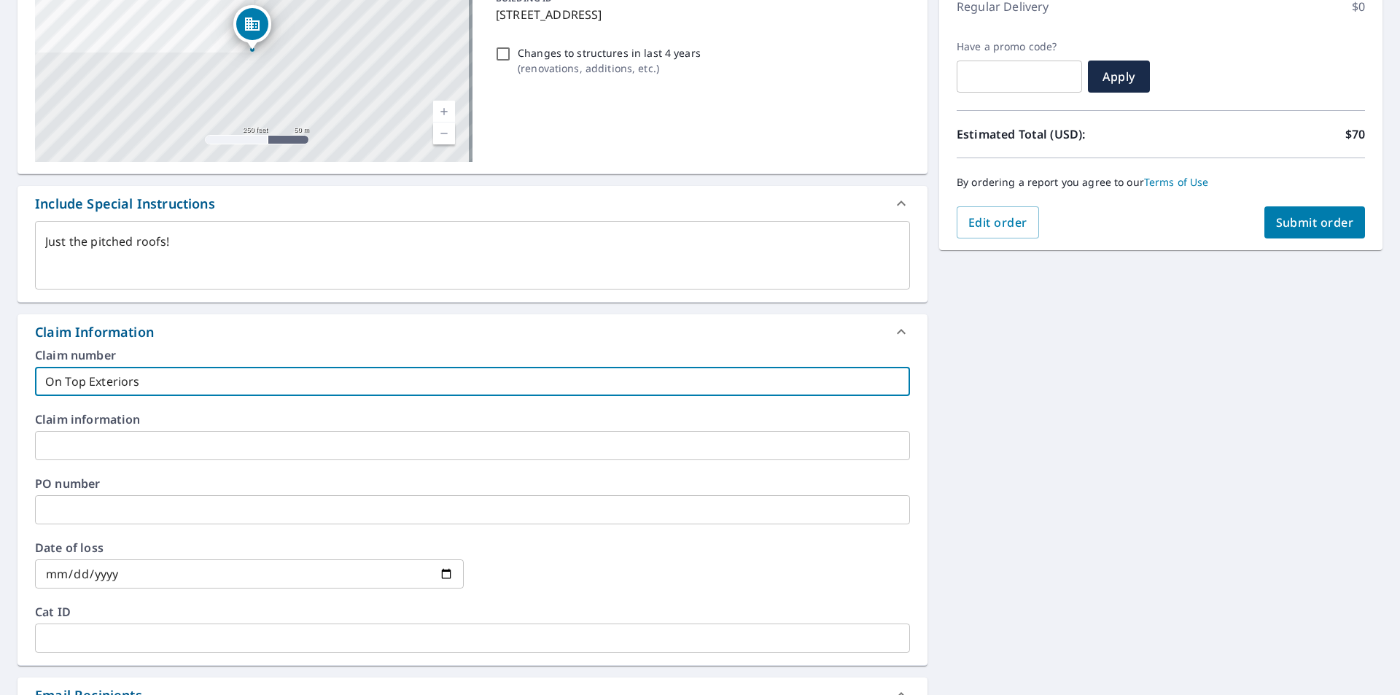
scroll to position [219, 0]
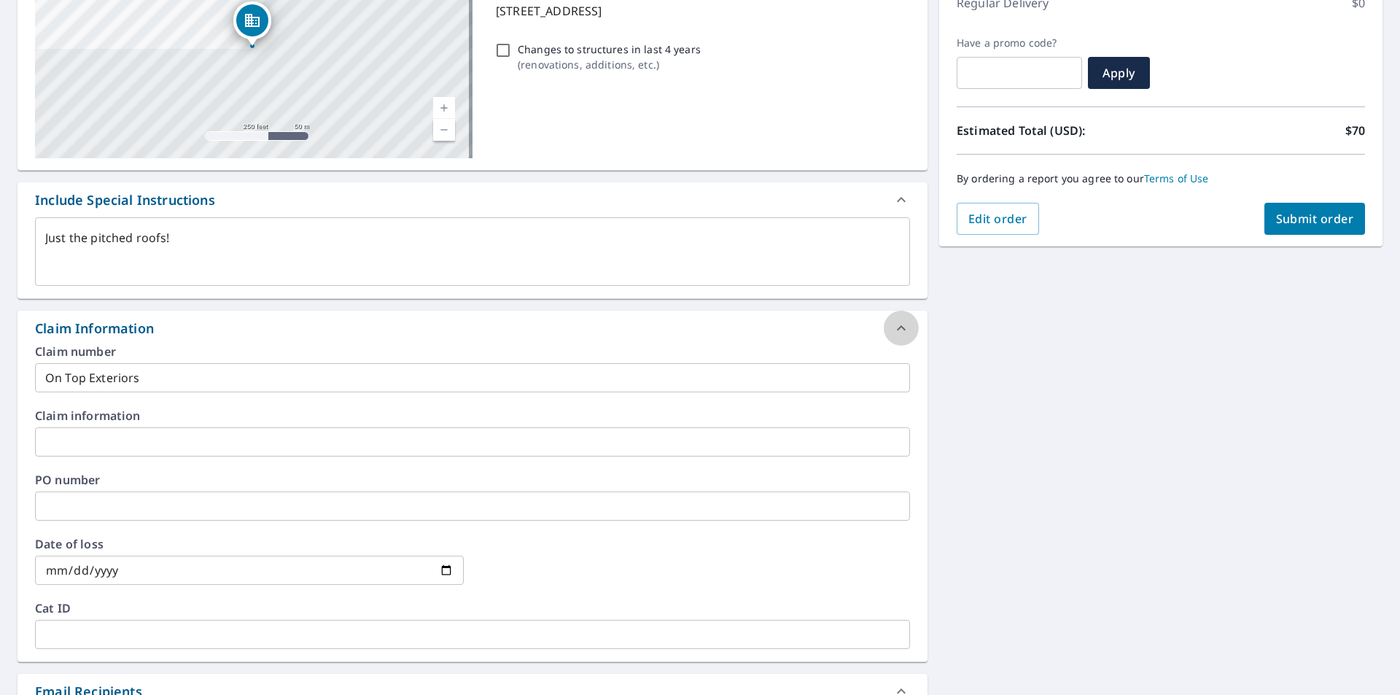
click at [893, 328] on icon at bounding box center [902, 328] width 18 height 18
type textarea "x"
checkbox input "true"
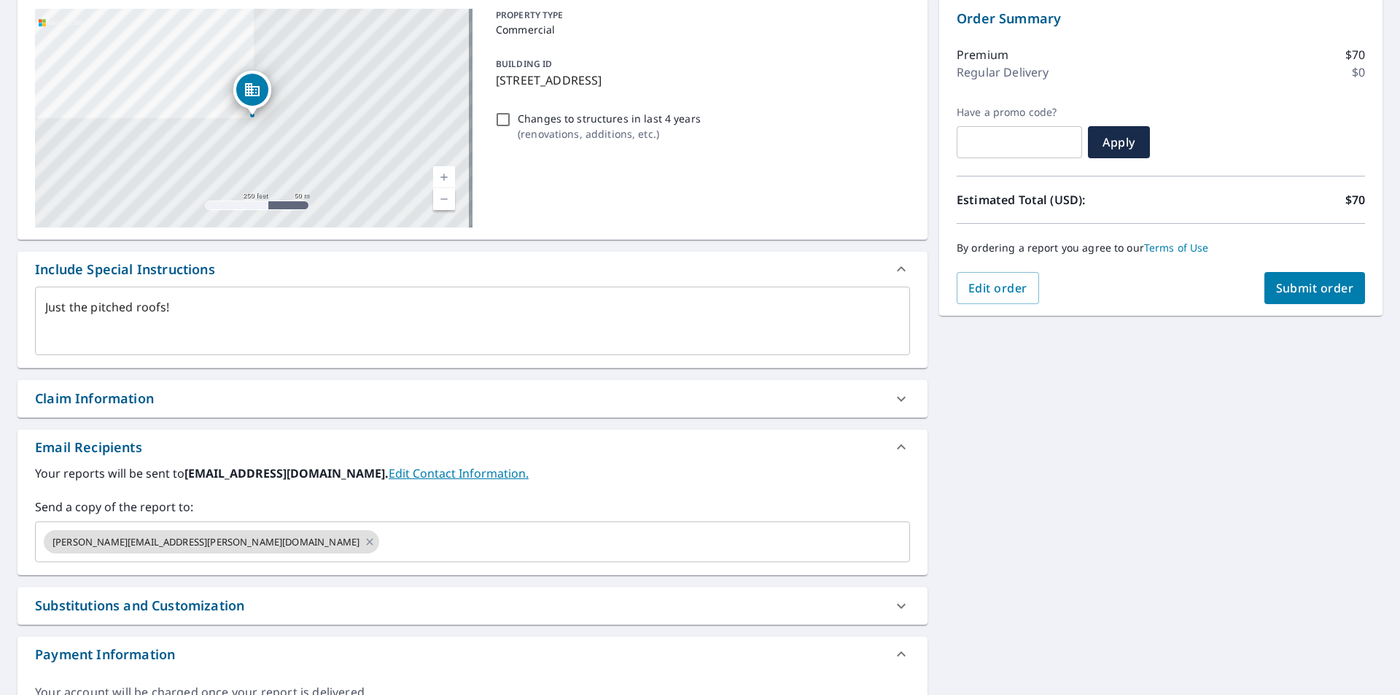
scroll to position [233, 0]
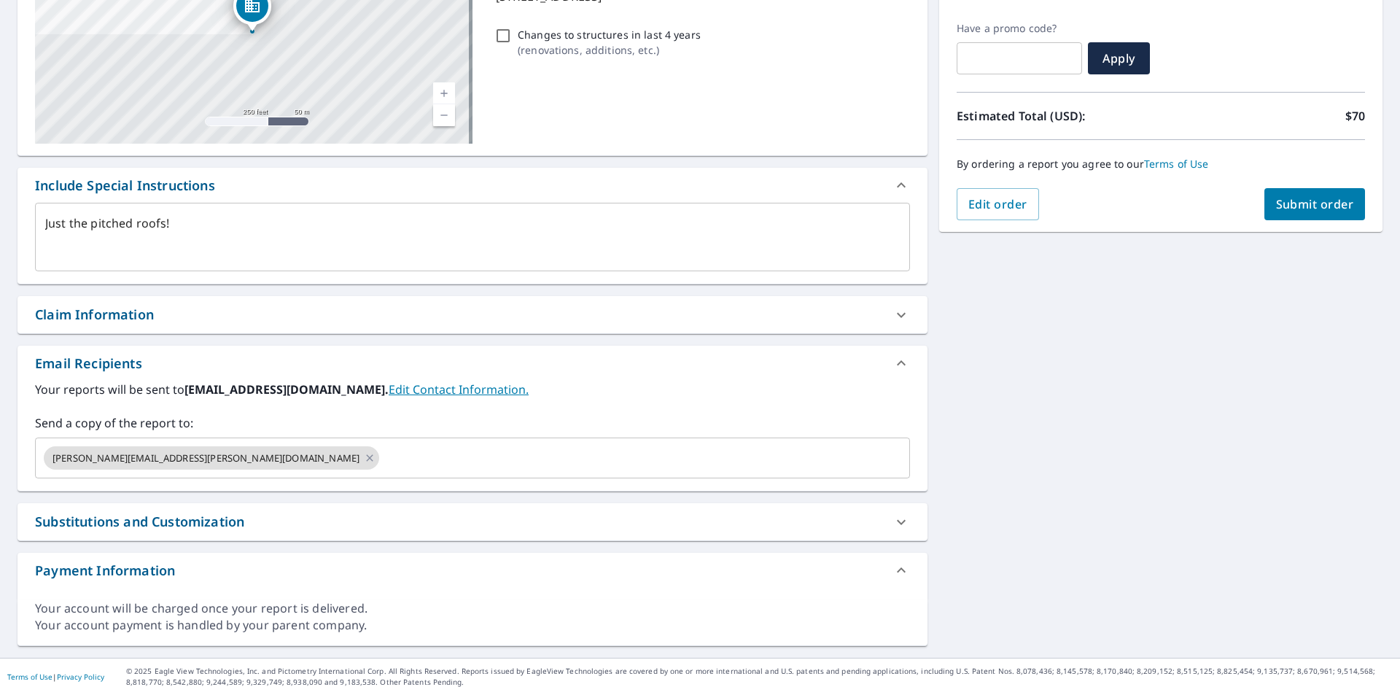
click at [463, 526] on div "Substitutions and Customization" at bounding box center [459, 522] width 849 height 20
type textarea "x"
checkbox input "true"
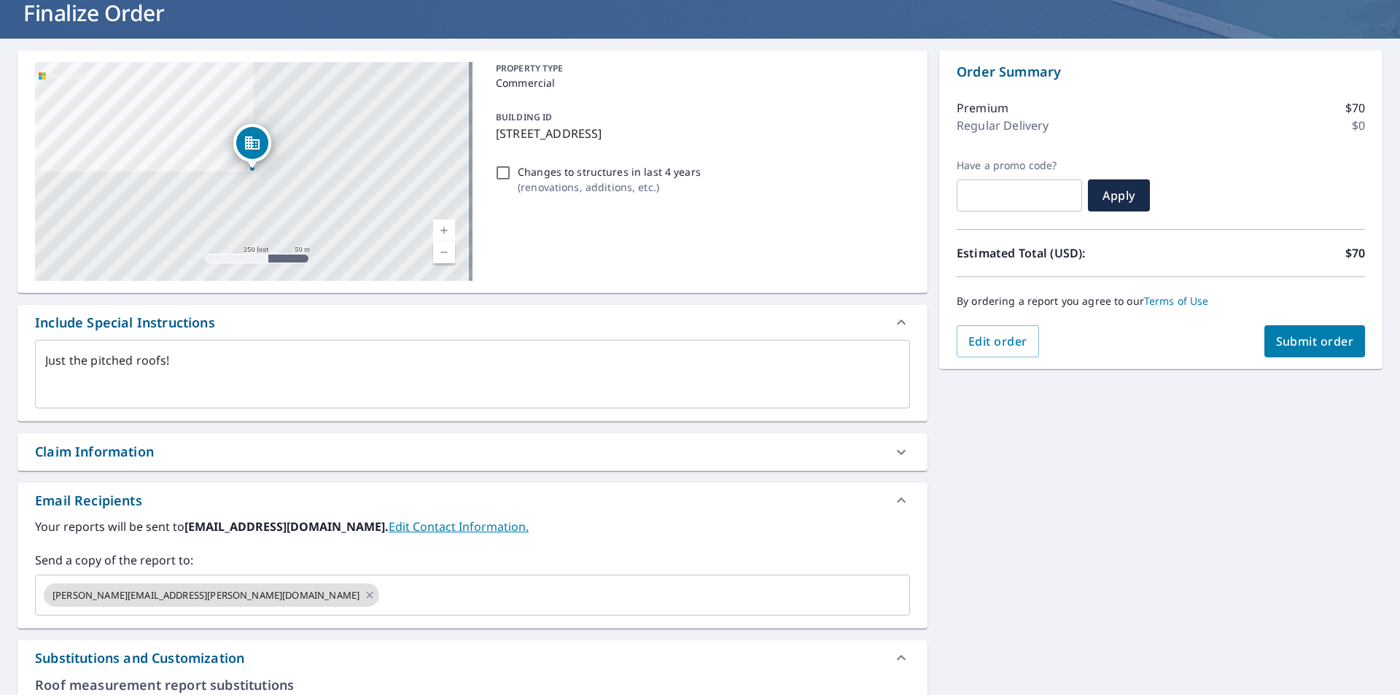
scroll to position [96, 0]
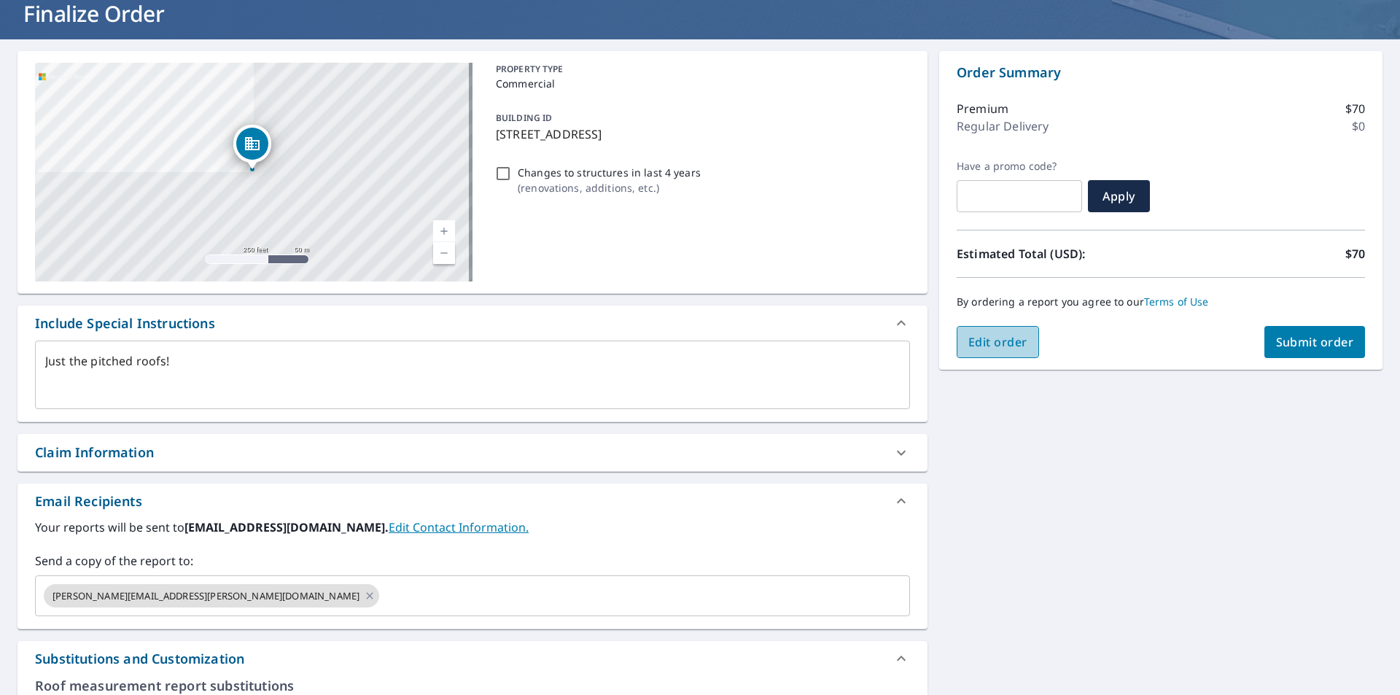
click at [990, 343] on span "Edit order" at bounding box center [997, 342] width 59 height 16
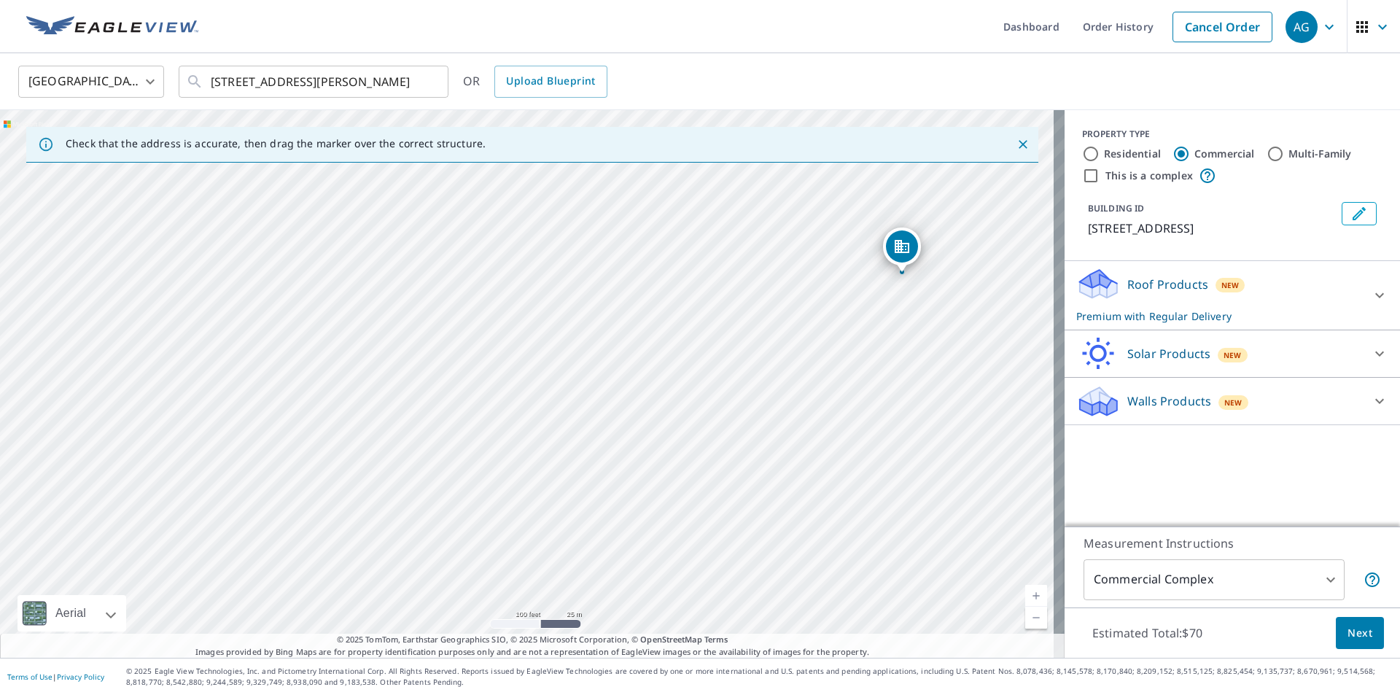
drag, startPoint x: 701, startPoint y: 271, endPoint x: 903, endPoint y: 250, distance: 203.7
drag, startPoint x: 535, startPoint y: 357, endPoint x: 564, endPoint y: 326, distance: 42.8
click at [1348, 624] on span "Next" at bounding box center [1360, 633] width 25 height 18
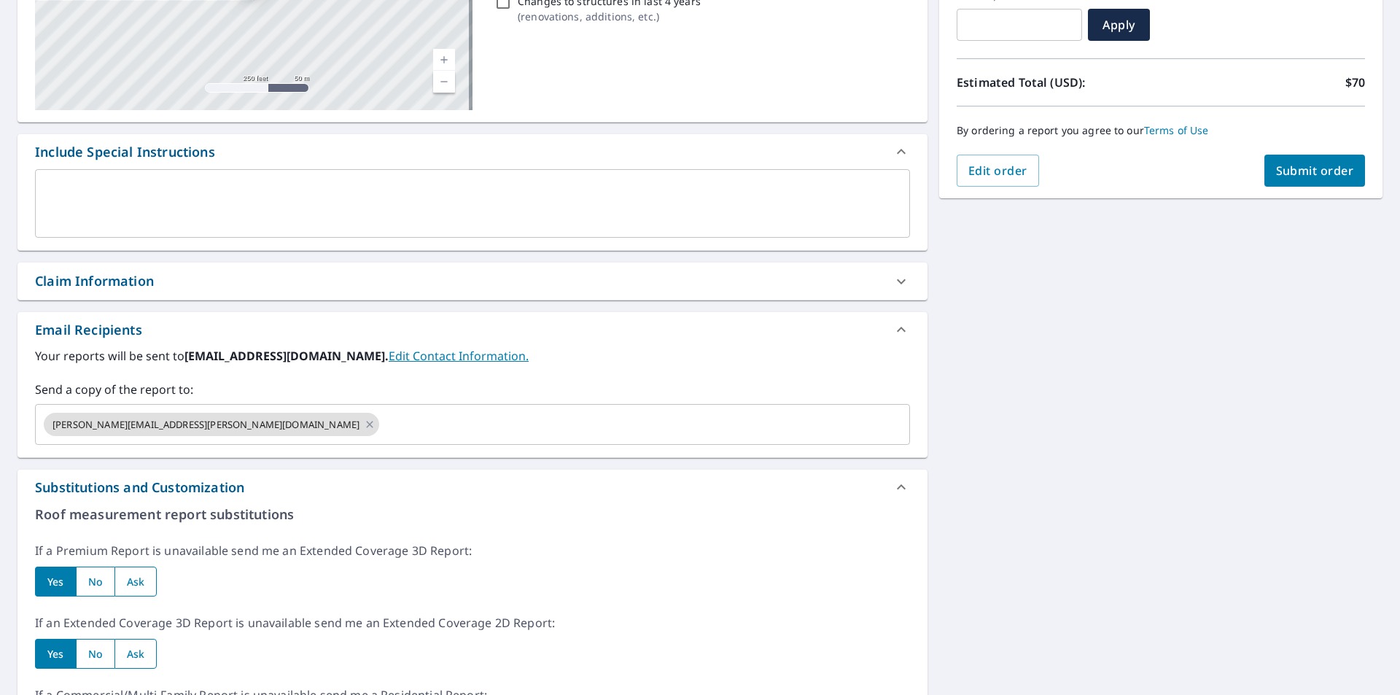
scroll to position [292, 0]
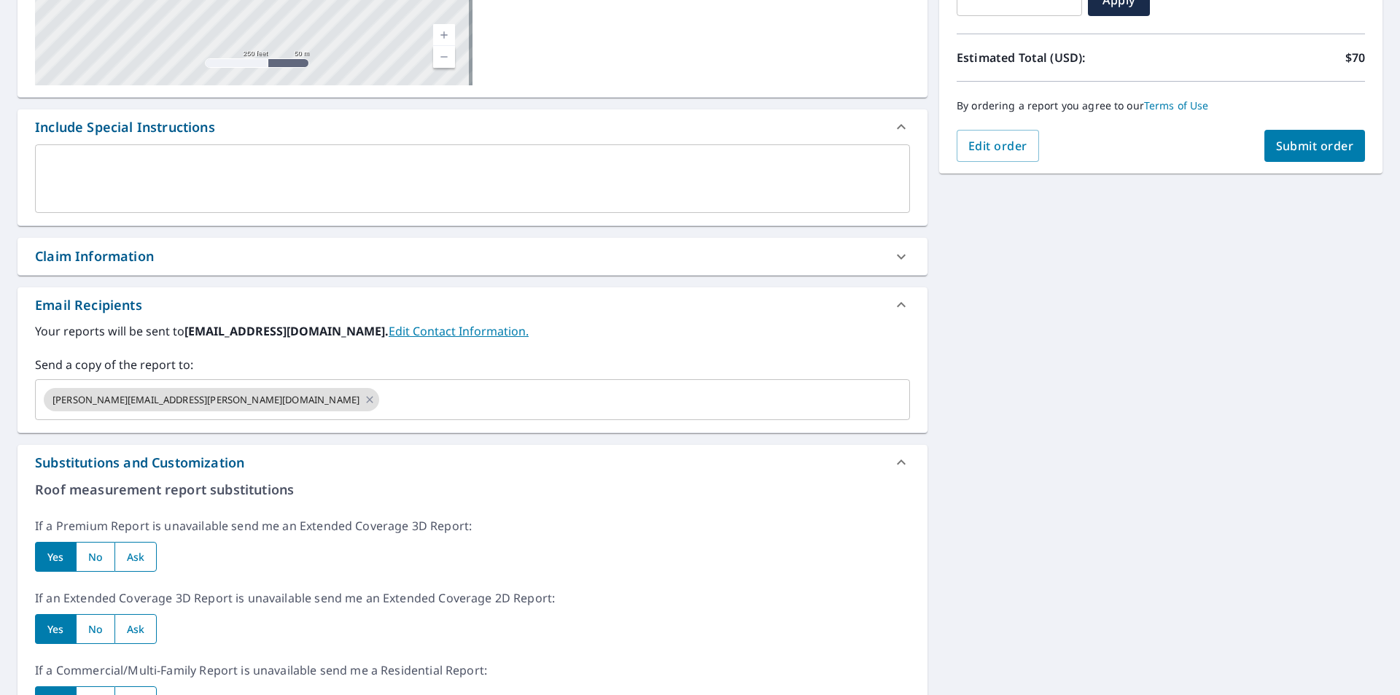
click at [114, 266] on div "Claim Information" at bounding box center [473, 256] width 910 height 37
checkbox input "true"
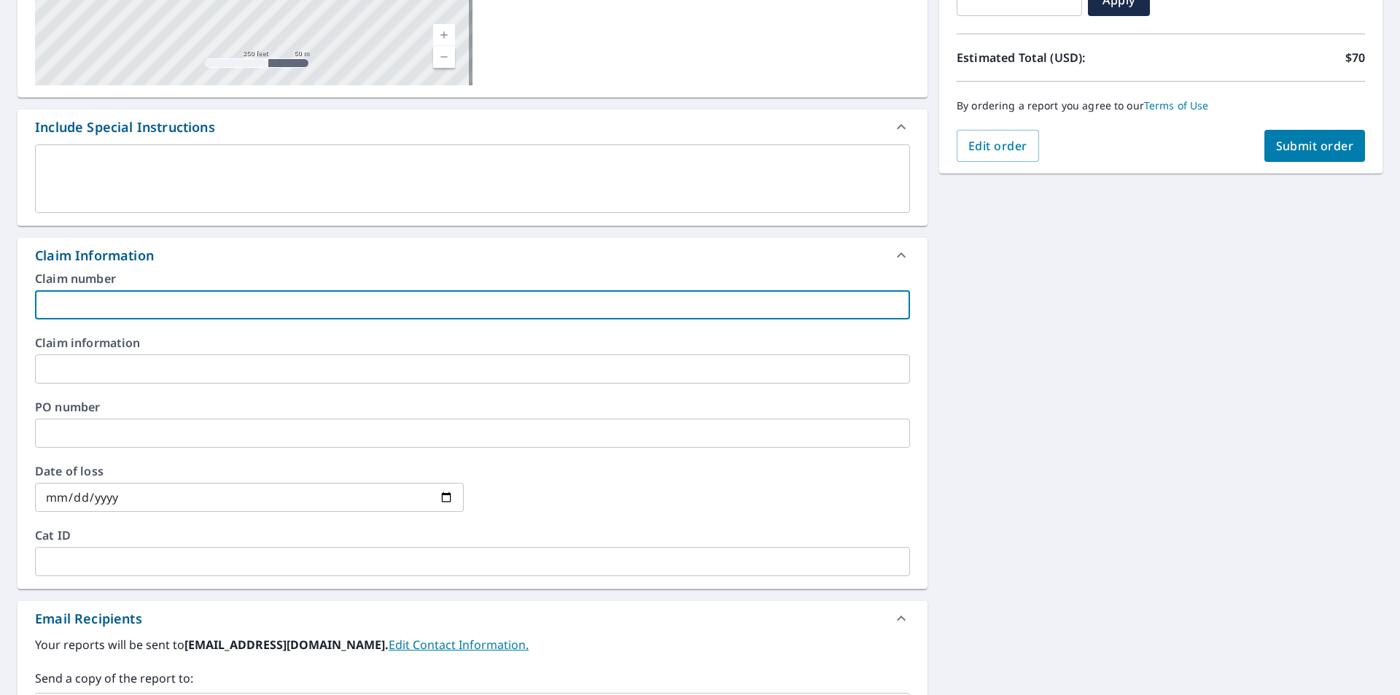
click at [100, 303] on input "text" at bounding box center [472, 304] width 875 height 29
type input "On Top Exteriors"
checkbox input "true"
click at [68, 176] on textarea at bounding box center [472, 179] width 855 height 42
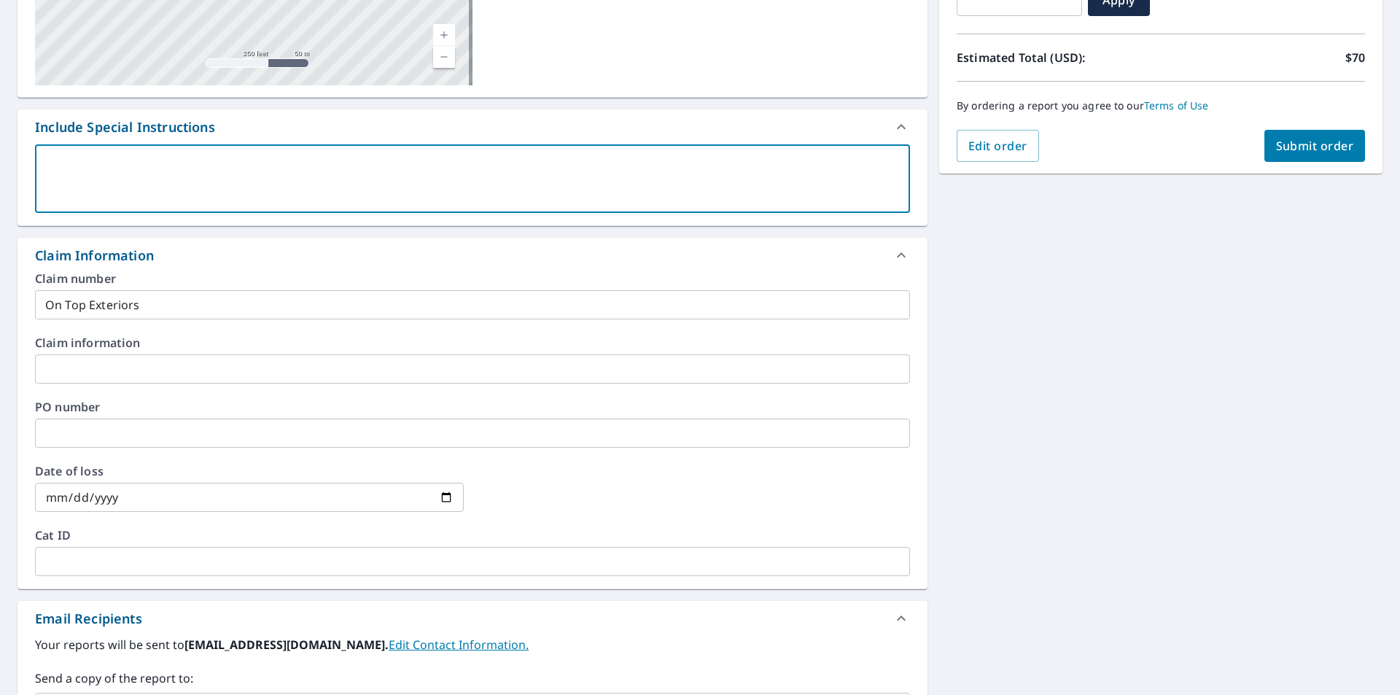
type textarea "J"
type textarea "x"
checkbox input "true"
type textarea "Ju"
type textarea "x"
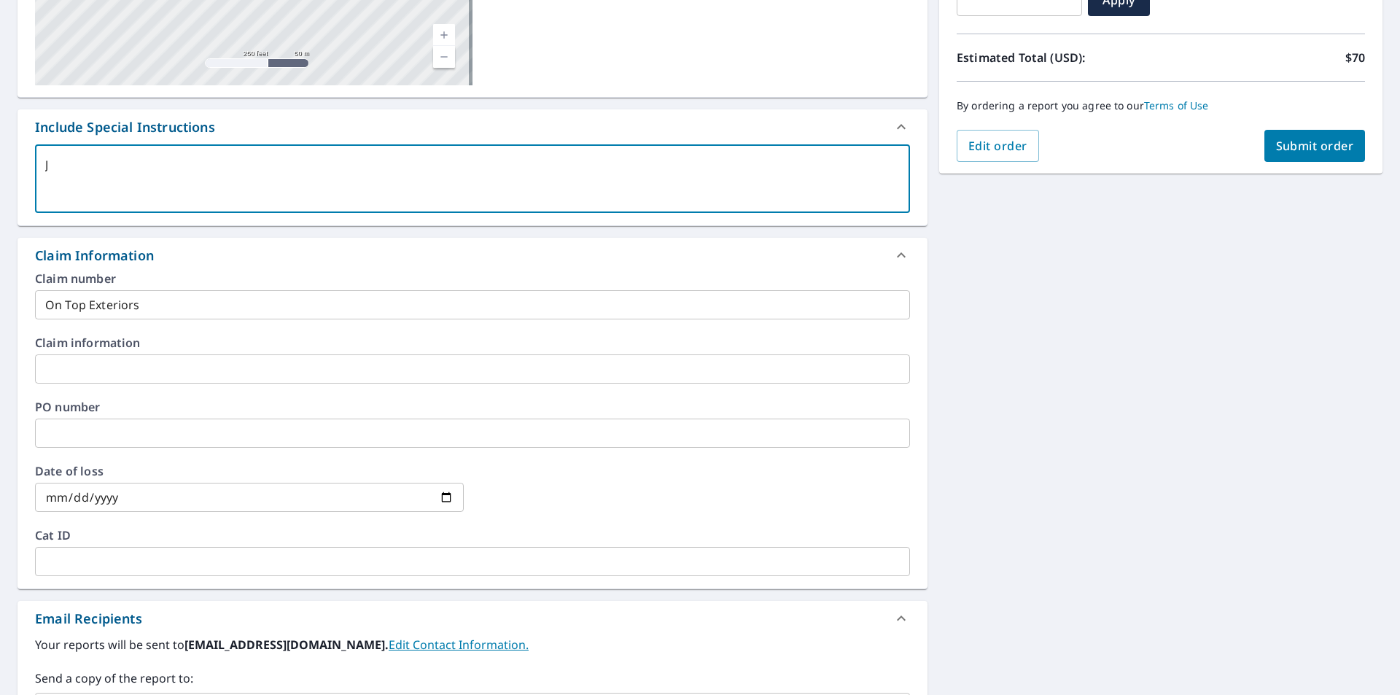
checkbox input "true"
type textarea "[DEMOGRAPHIC_DATA]"
type textarea "x"
checkbox input "true"
type textarea "Just"
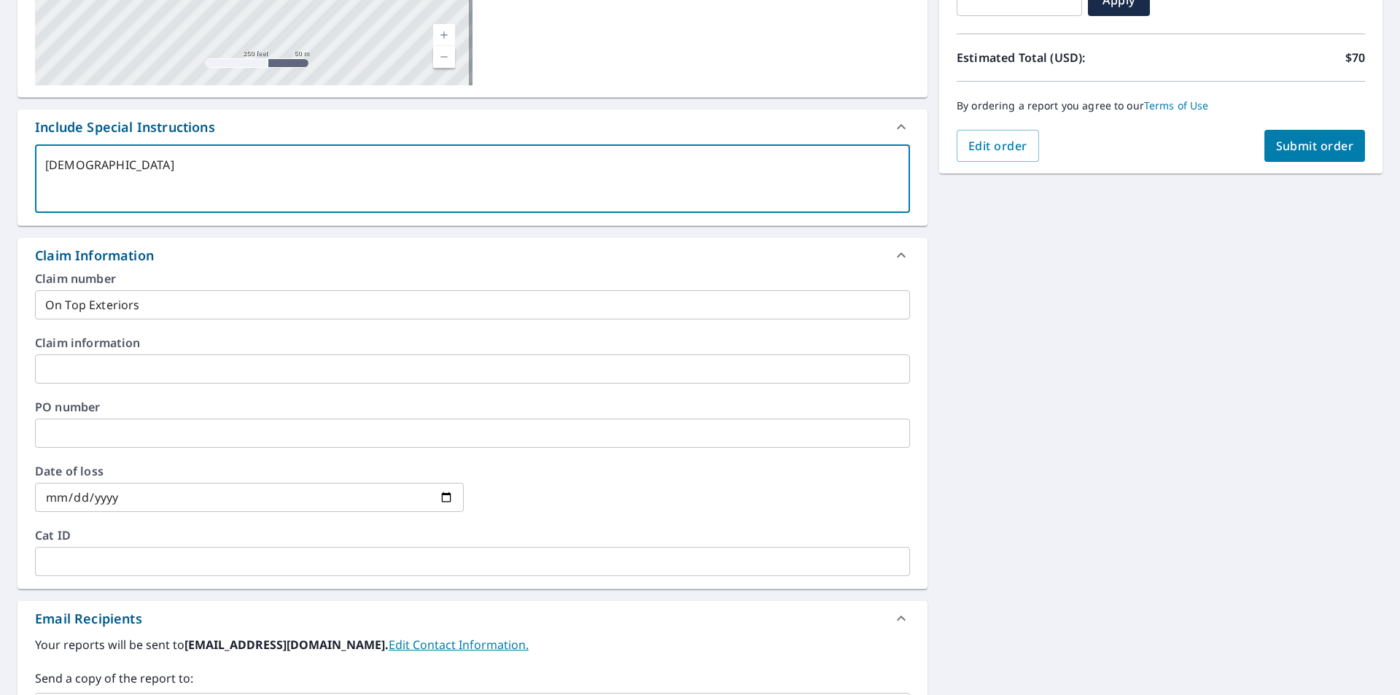
type textarea "x"
checkbox input "true"
type textarea "Just"
type textarea "x"
checkbox input "true"
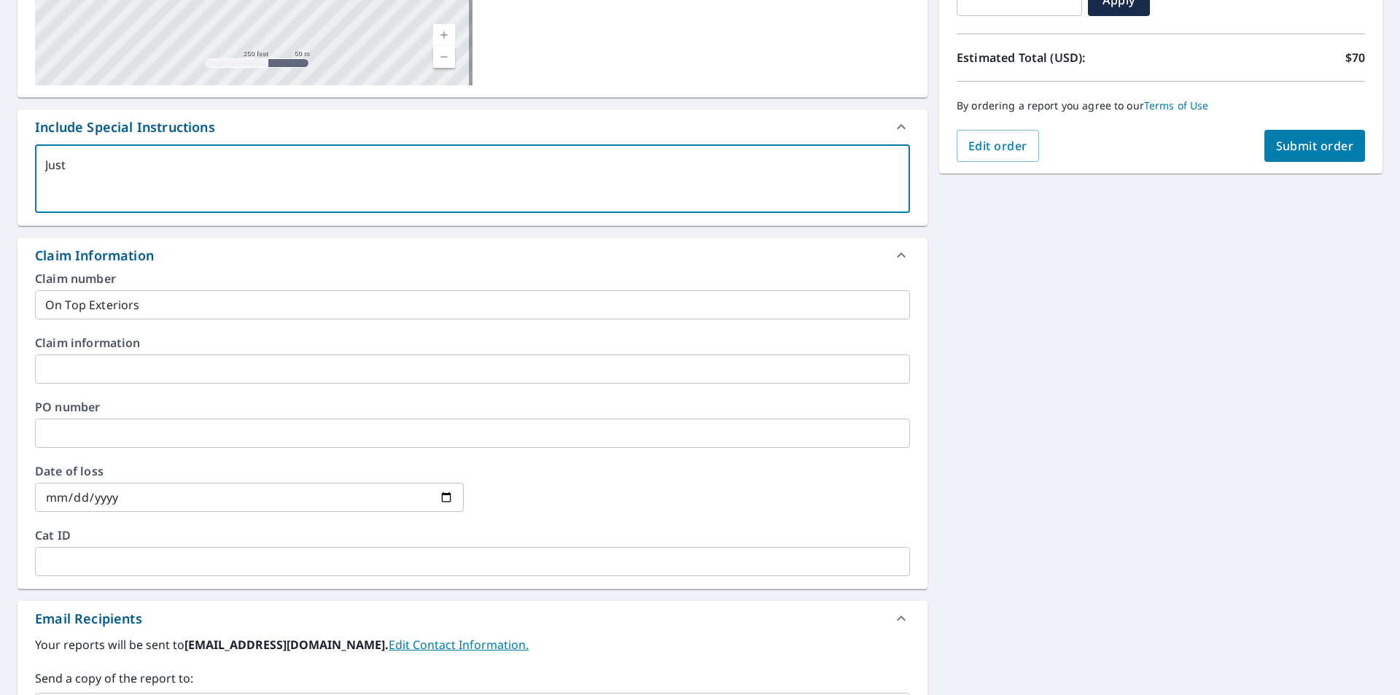
type textarea "Just t"
type textarea "x"
checkbox input "true"
type textarea "Just th"
type textarea "x"
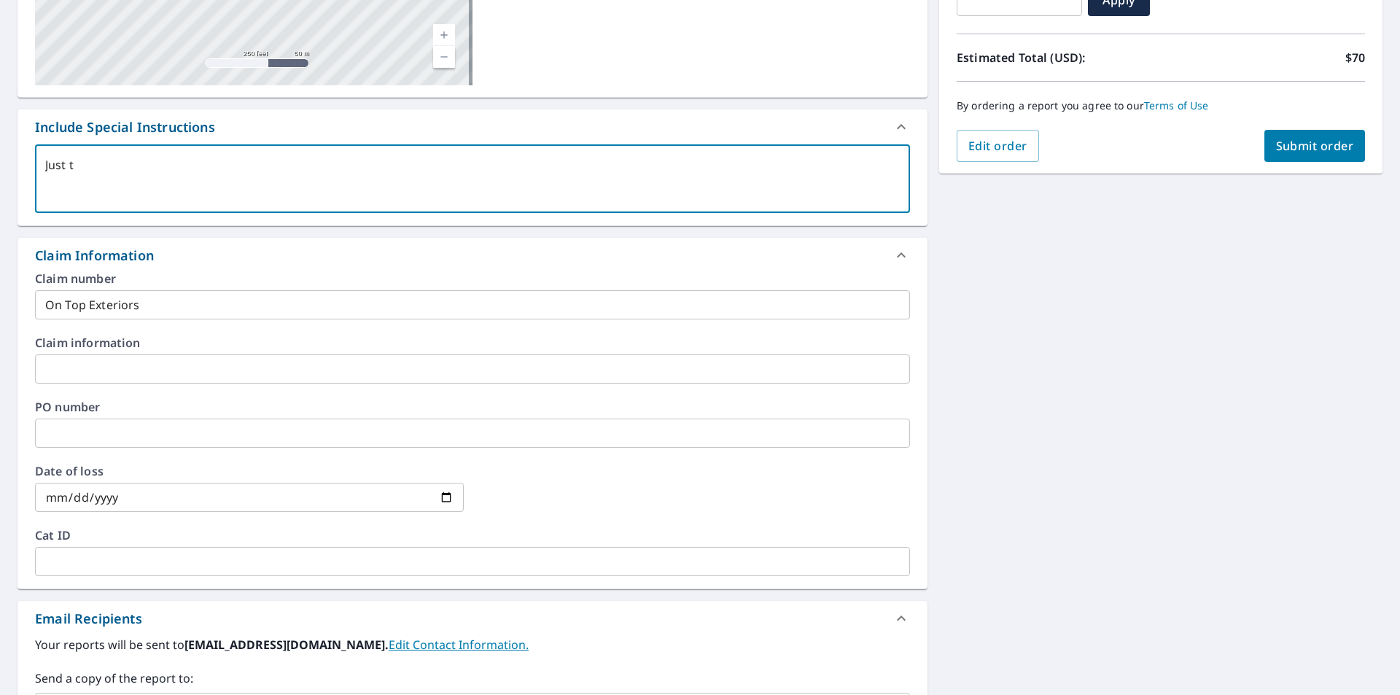
checkbox input "true"
type textarea "Just the"
type textarea "x"
checkbox input "true"
type textarea "Just the"
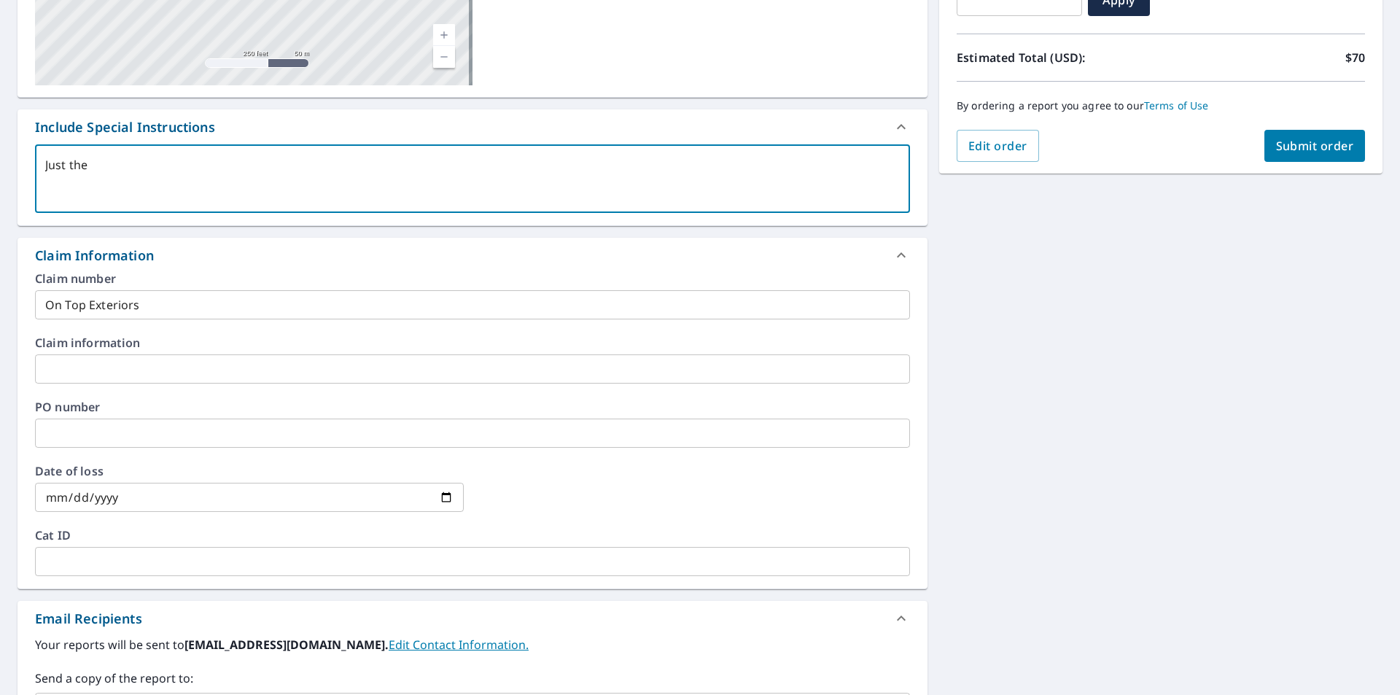
type textarea "x"
checkbox input "true"
type textarea "Just the P"
type textarea "x"
checkbox input "true"
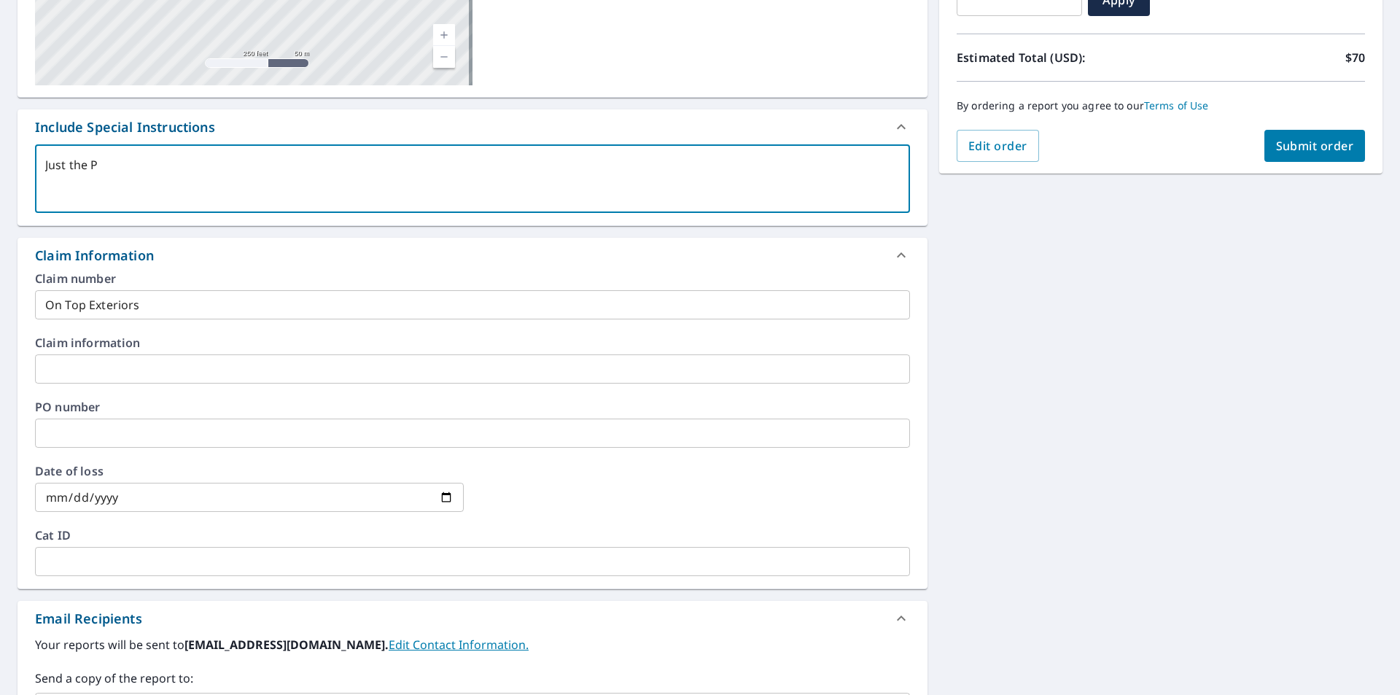
type textarea "Just the Pi"
type textarea "x"
checkbox input "true"
type textarea "Just the Pit"
type textarea "x"
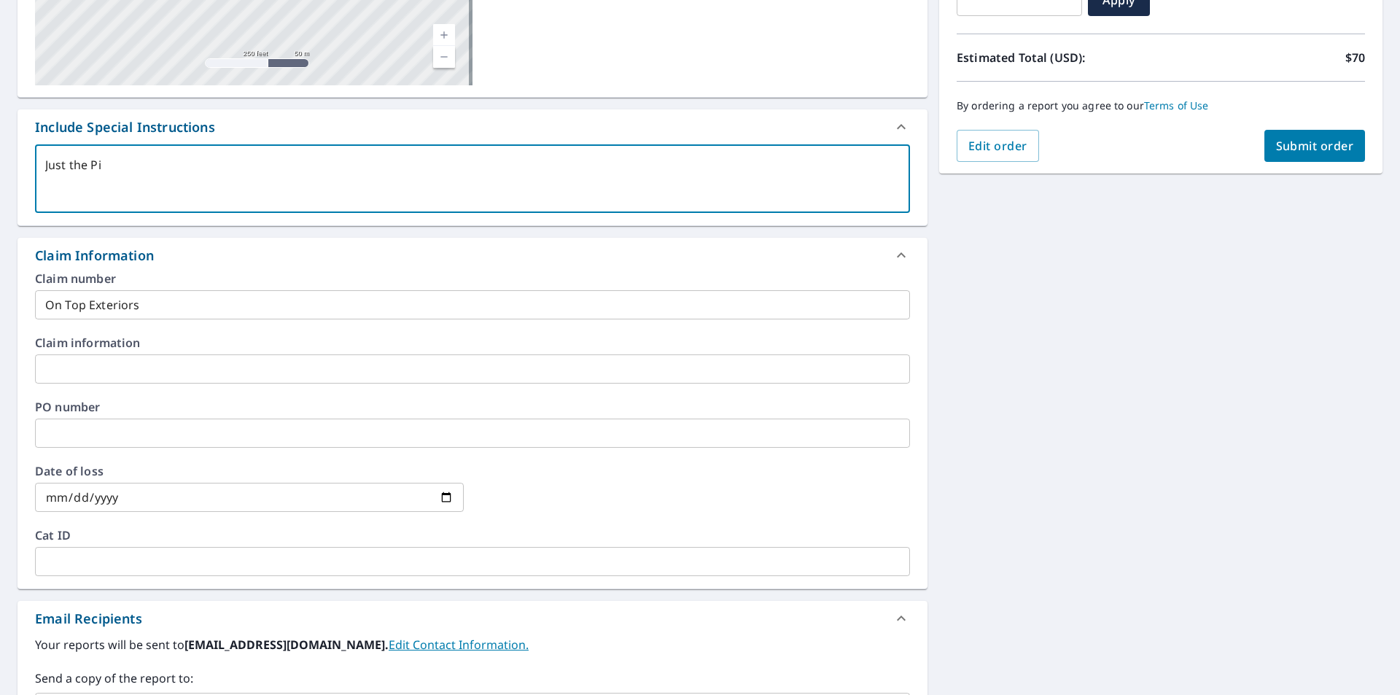
checkbox input "true"
type textarea "Just the Pitc"
type textarea "x"
checkbox input "true"
type textarea "Just the Pitch"
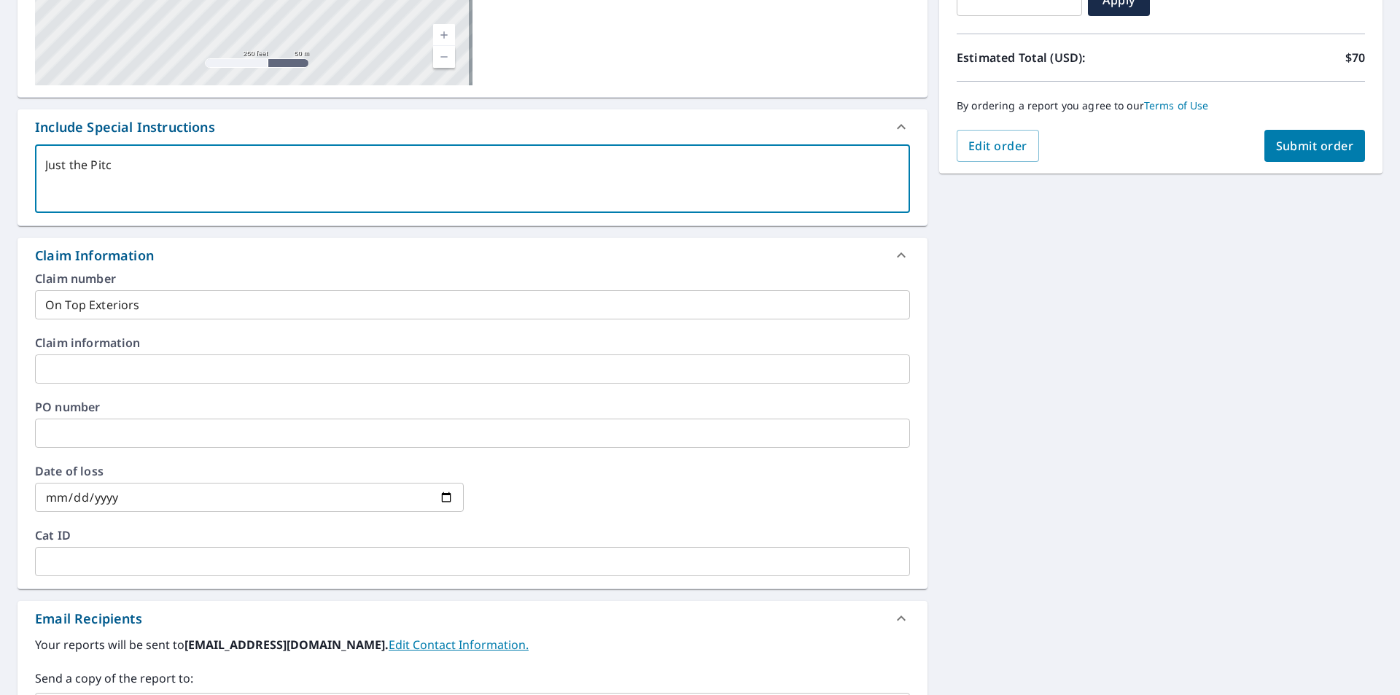
type textarea "x"
checkbox input "true"
type textarea "Just the Pitche"
type textarea "x"
checkbox input "true"
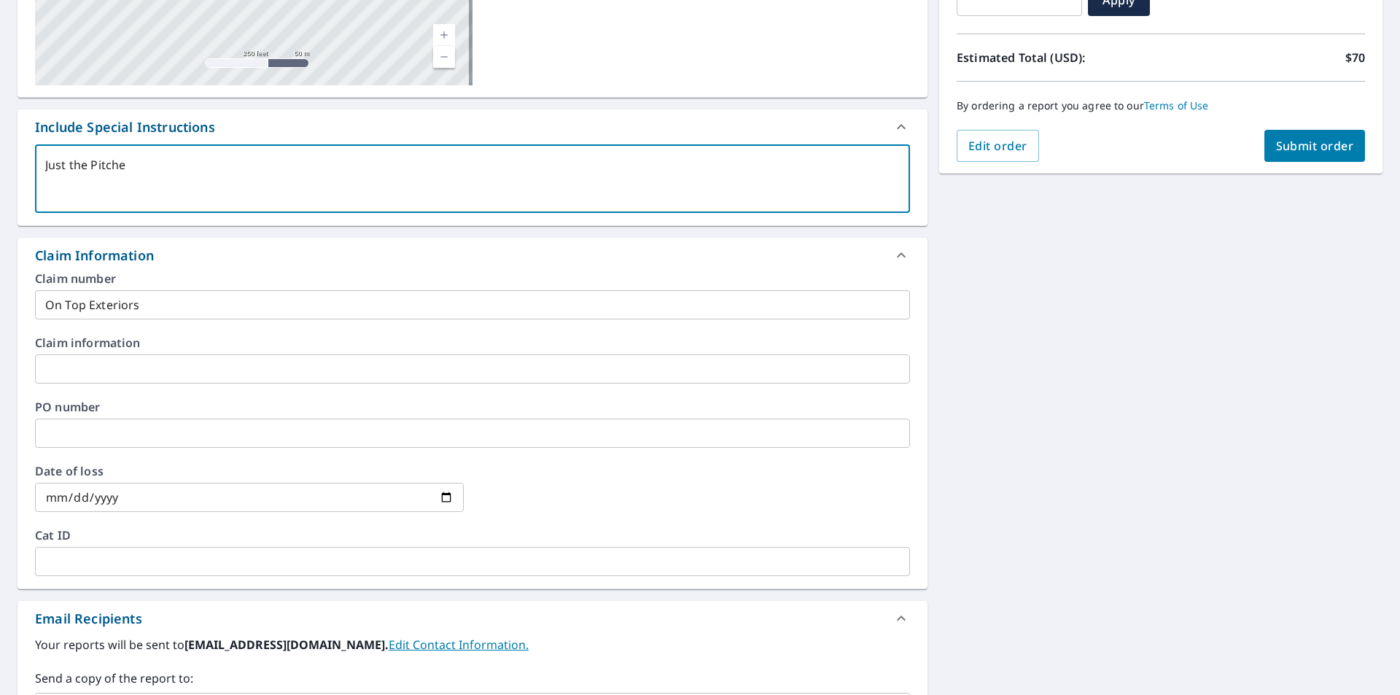
type textarea "Just the Pitched"
type textarea "x"
checkbox input "true"
type textarea "Just the Pitched"
type textarea "x"
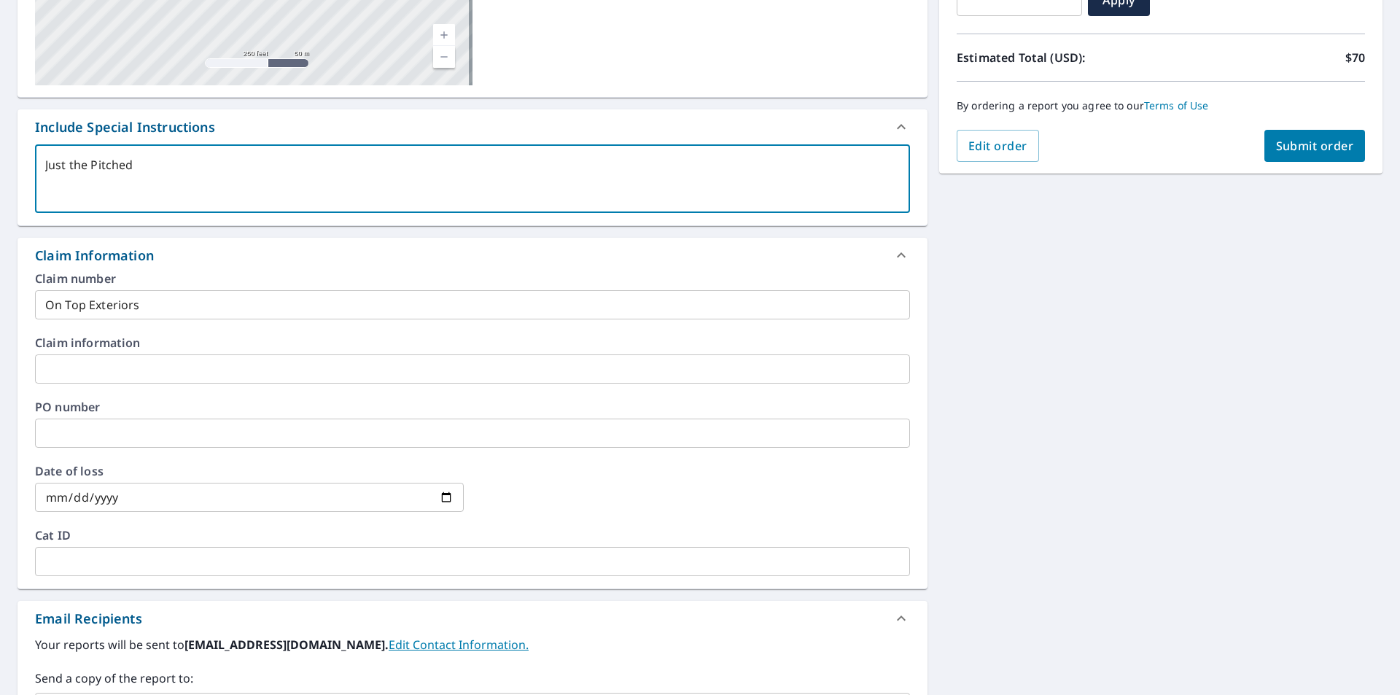
checkbox input "true"
type textarea "Just the Pitched"
type textarea "x"
checkbox input "true"
type textarea "Just the Pitche"
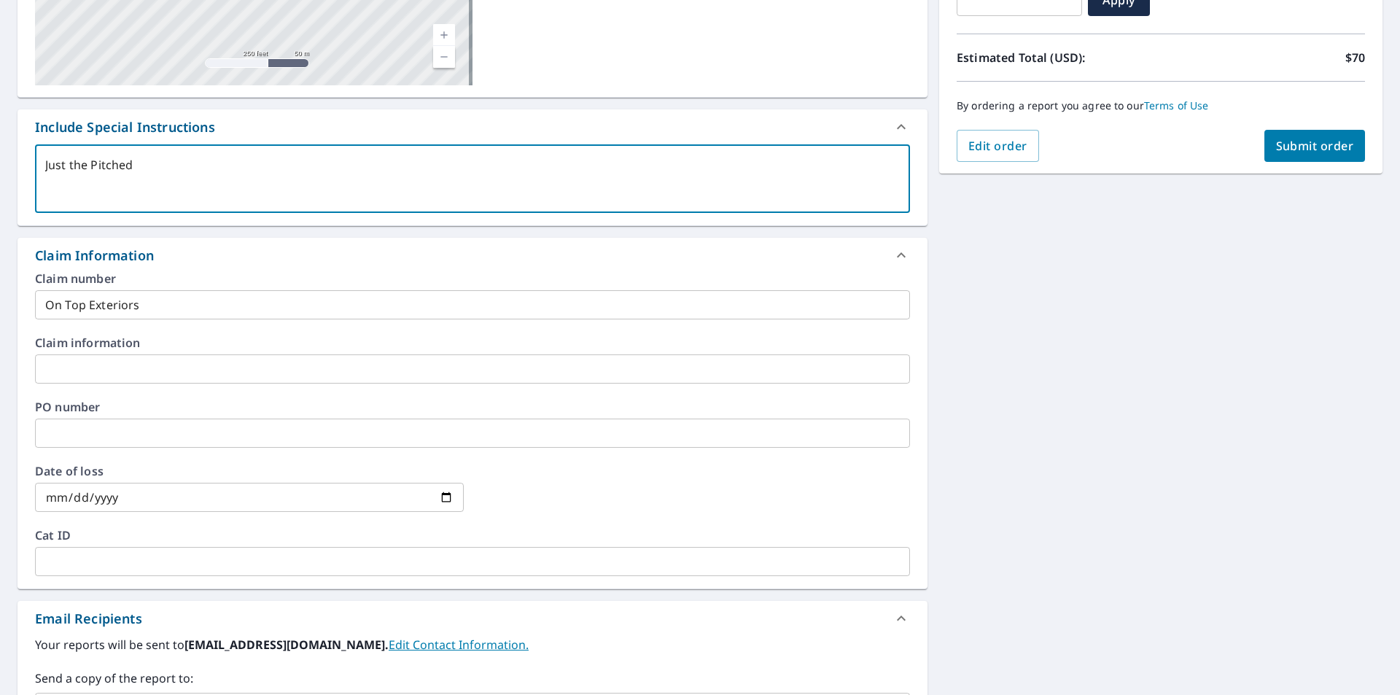
type textarea "x"
checkbox input "true"
type textarea "Just the Pitch"
type textarea "x"
checkbox input "true"
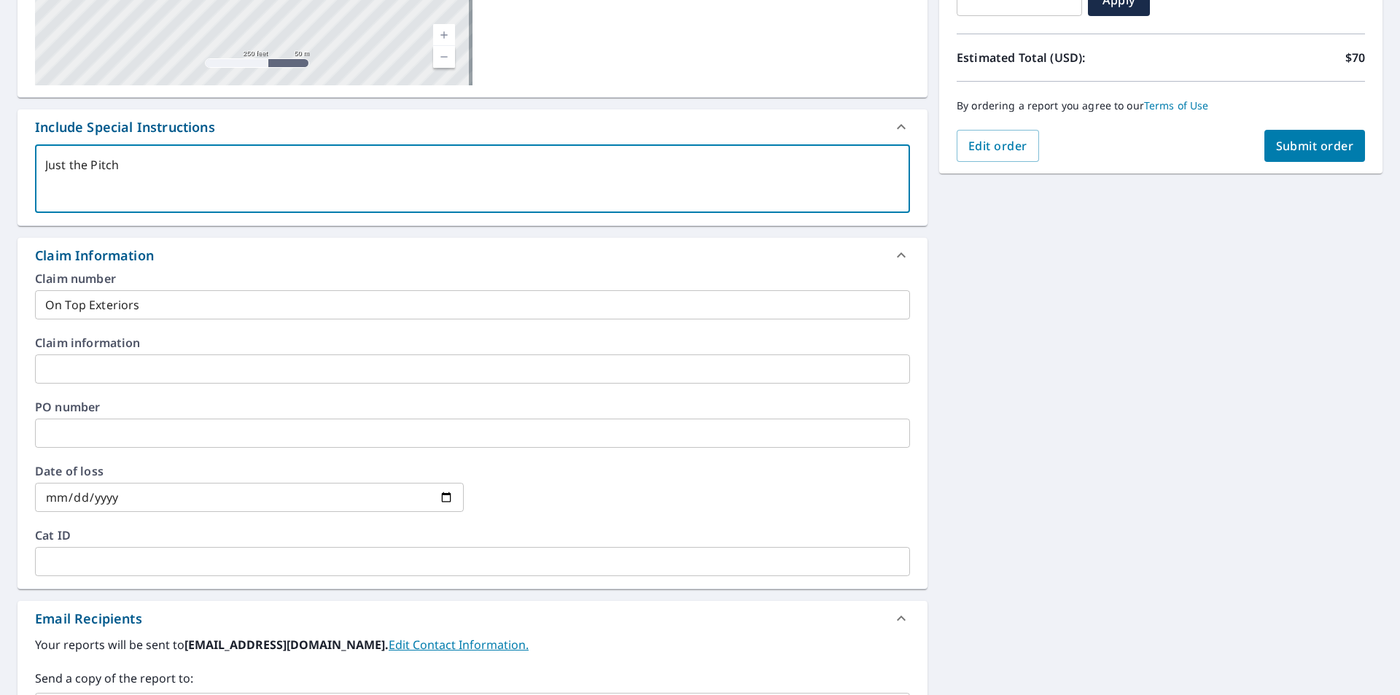
type textarea "Just the Pitc"
type textarea "x"
checkbox input "true"
type textarea "Just the Pit"
type textarea "x"
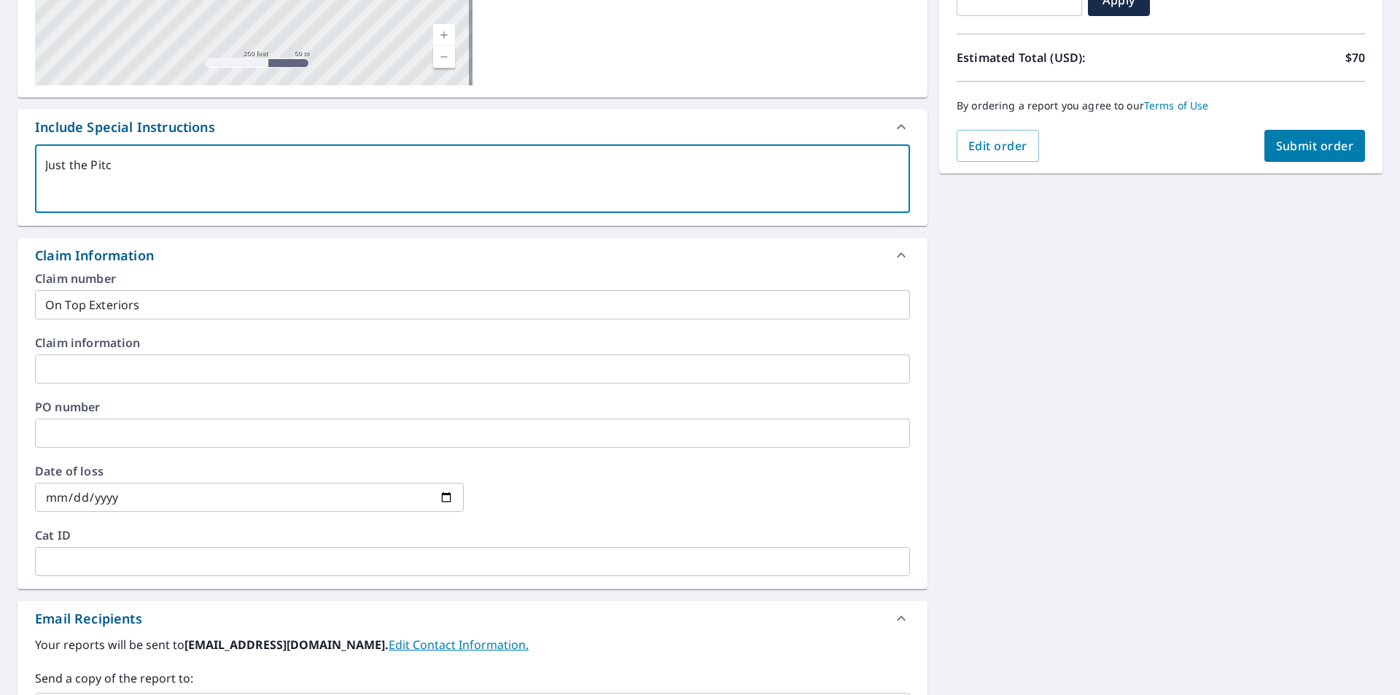
checkbox input "true"
type textarea "Just the Pi"
type textarea "x"
checkbox input "true"
type textarea "Just the P"
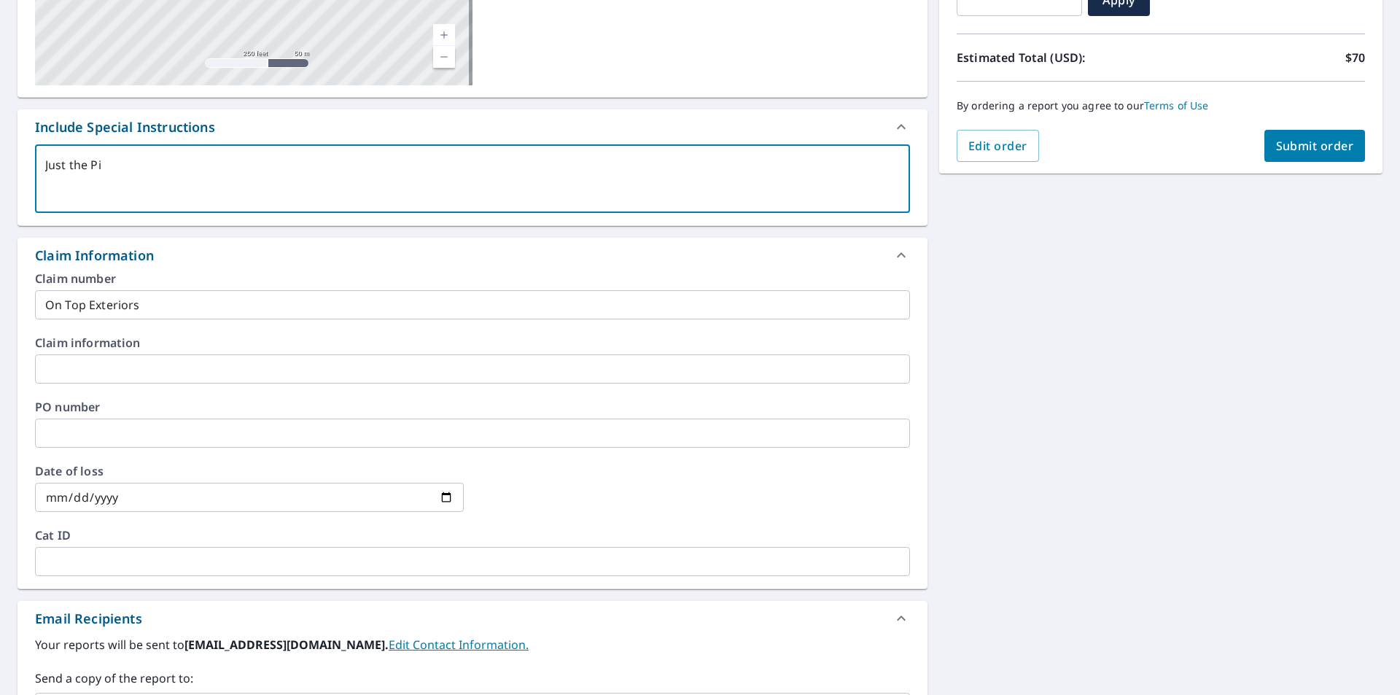
type textarea "x"
checkbox input "true"
type textarea "Just the"
type textarea "x"
checkbox input "true"
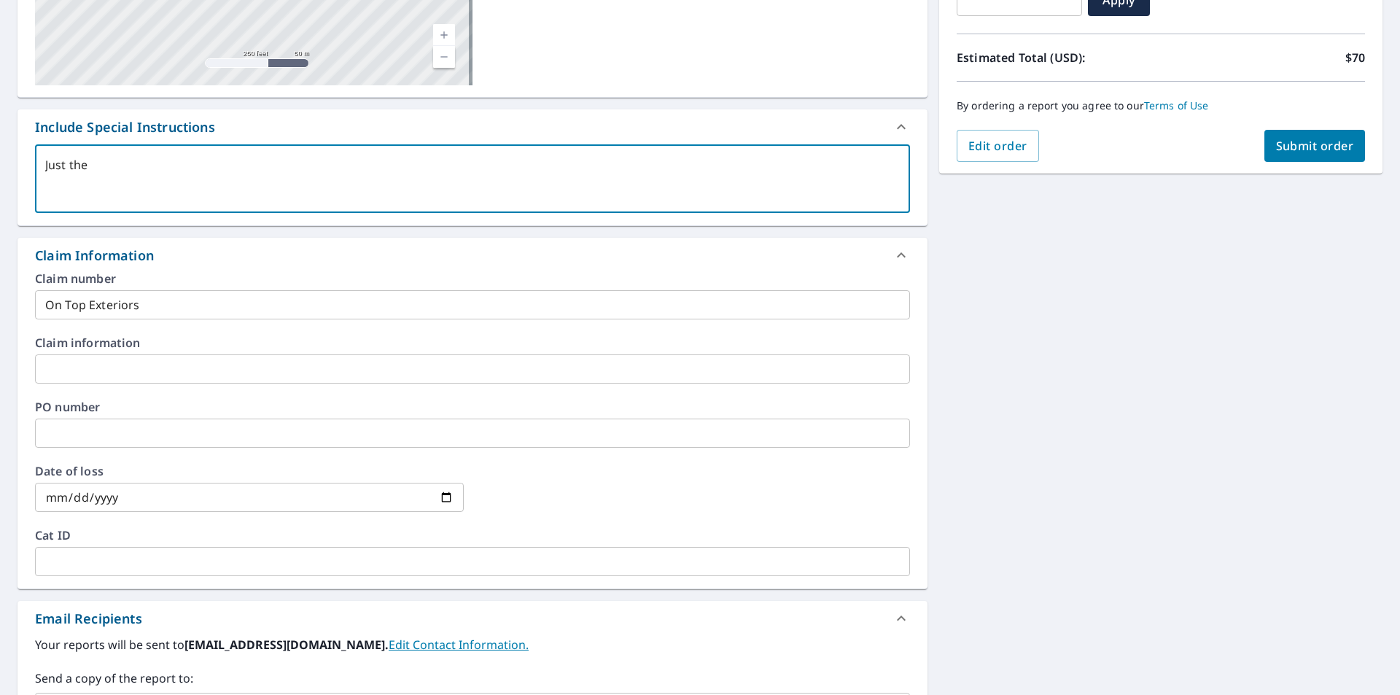
type textarea "Just the p"
type textarea "x"
checkbox input "true"
type textarea "Just the pi"
type textarea "x"
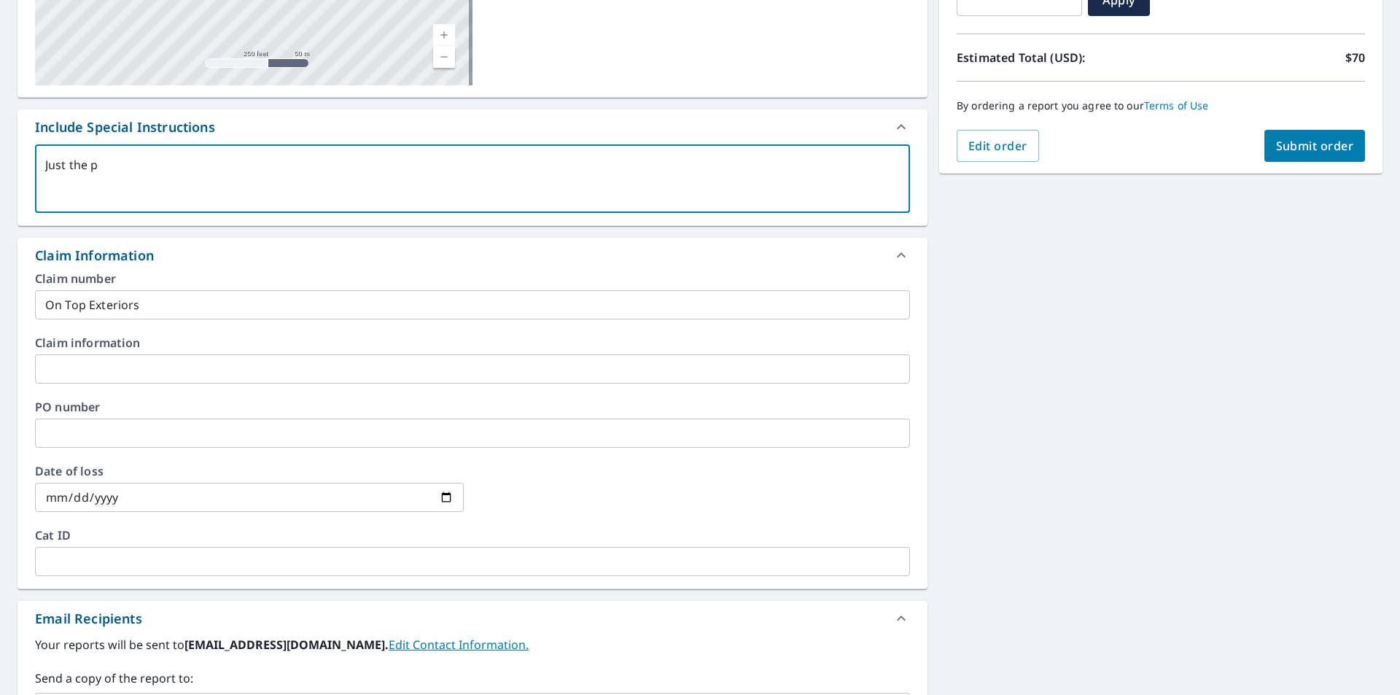
checkbox input "true"
type textarea "Just the pit"
type textarea "x"
checkbox input "true"
type textarea "Just the pitc"
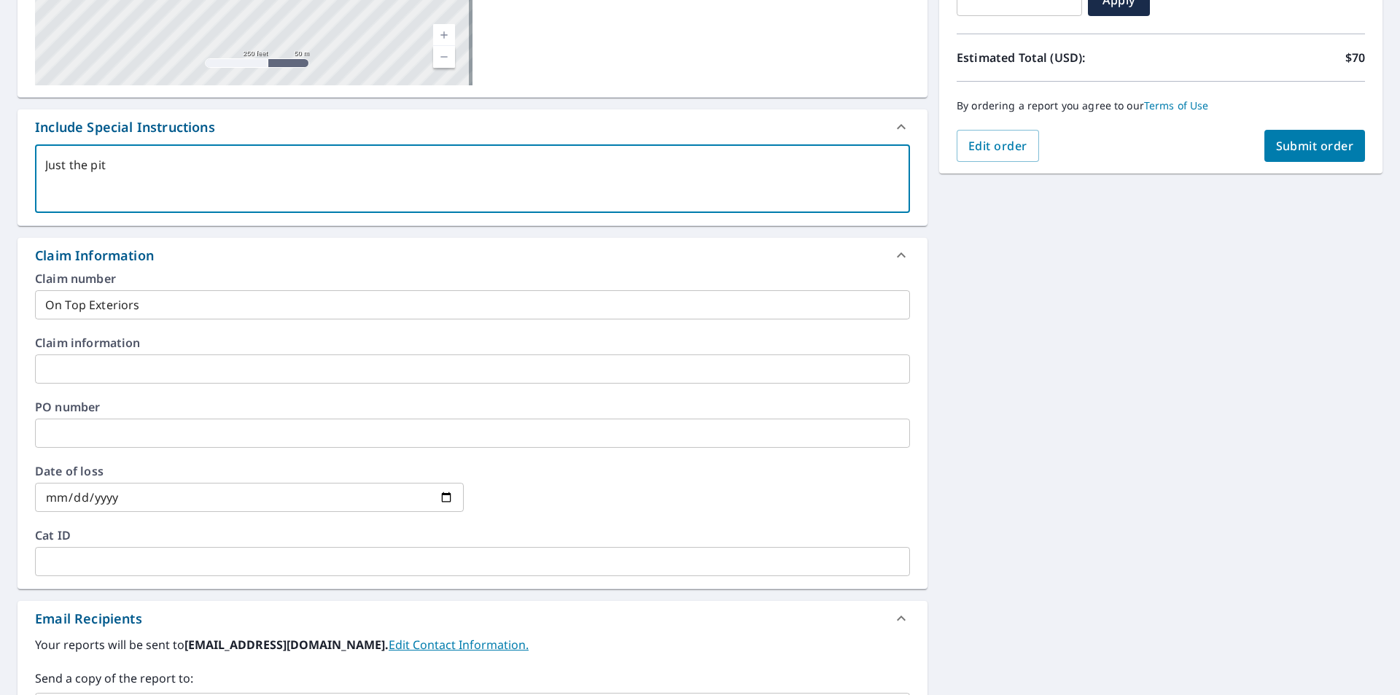
type textarea "x"
checkbox input "true"
type textarea "Just the pitch"
type textarea "x"
checkbox input "true"
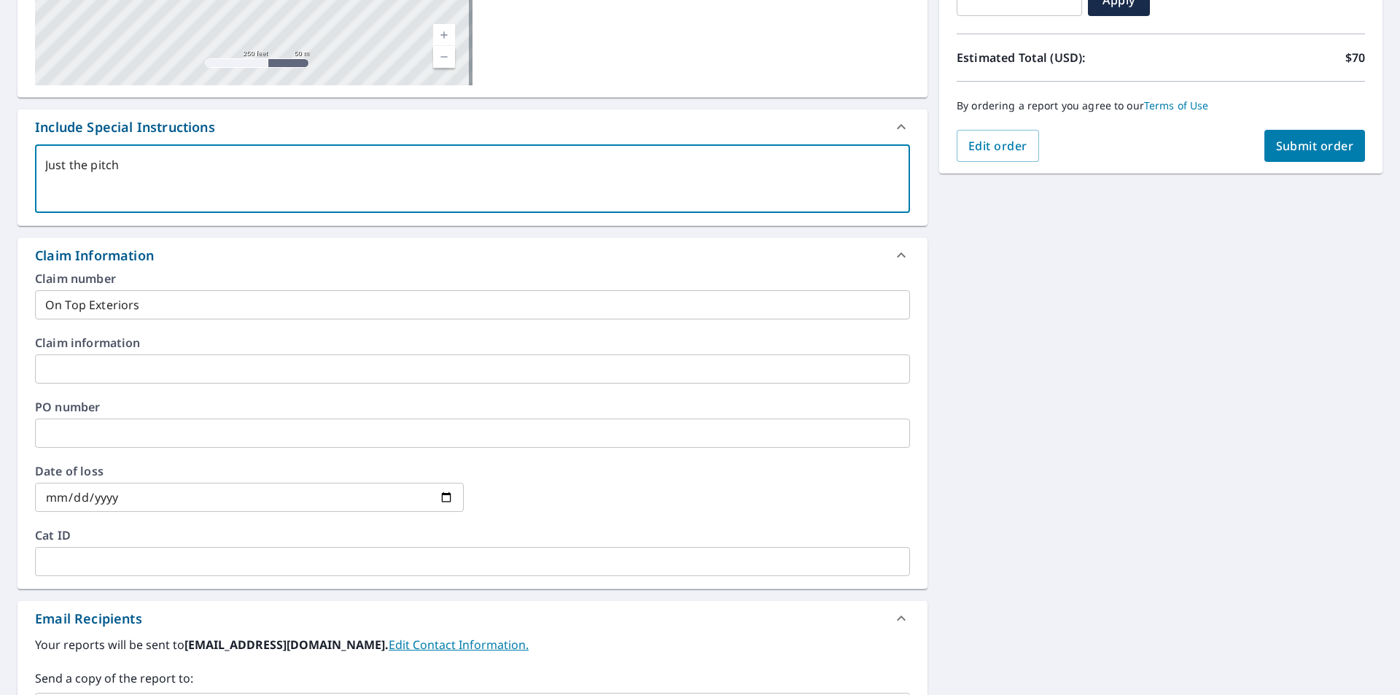
type textarea "Just the pitche"
type textarea "x"
checkbox input "true"
type textarea "Just the pitched"
type textarea "x"
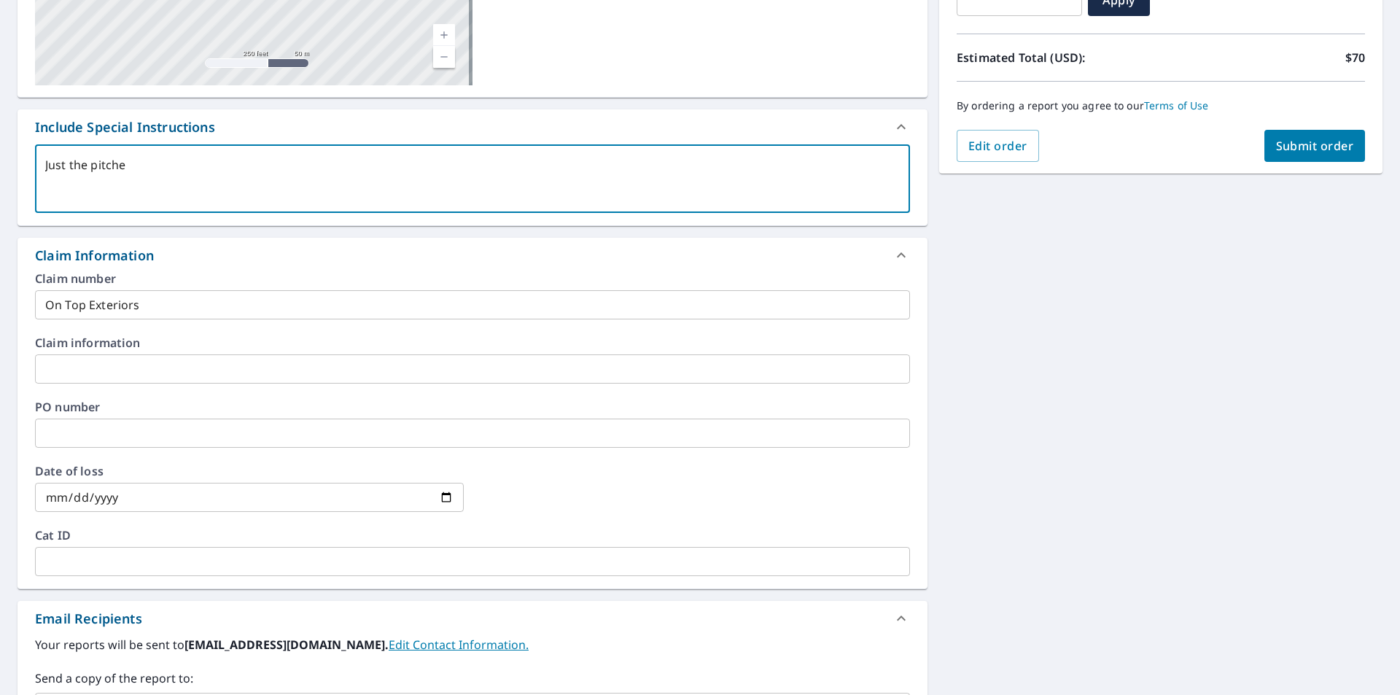
checkbox input "true"
type textarea "Just the pitched"
type textarea "x"
checkbox input "true"
type textarea "Just the pitched r"
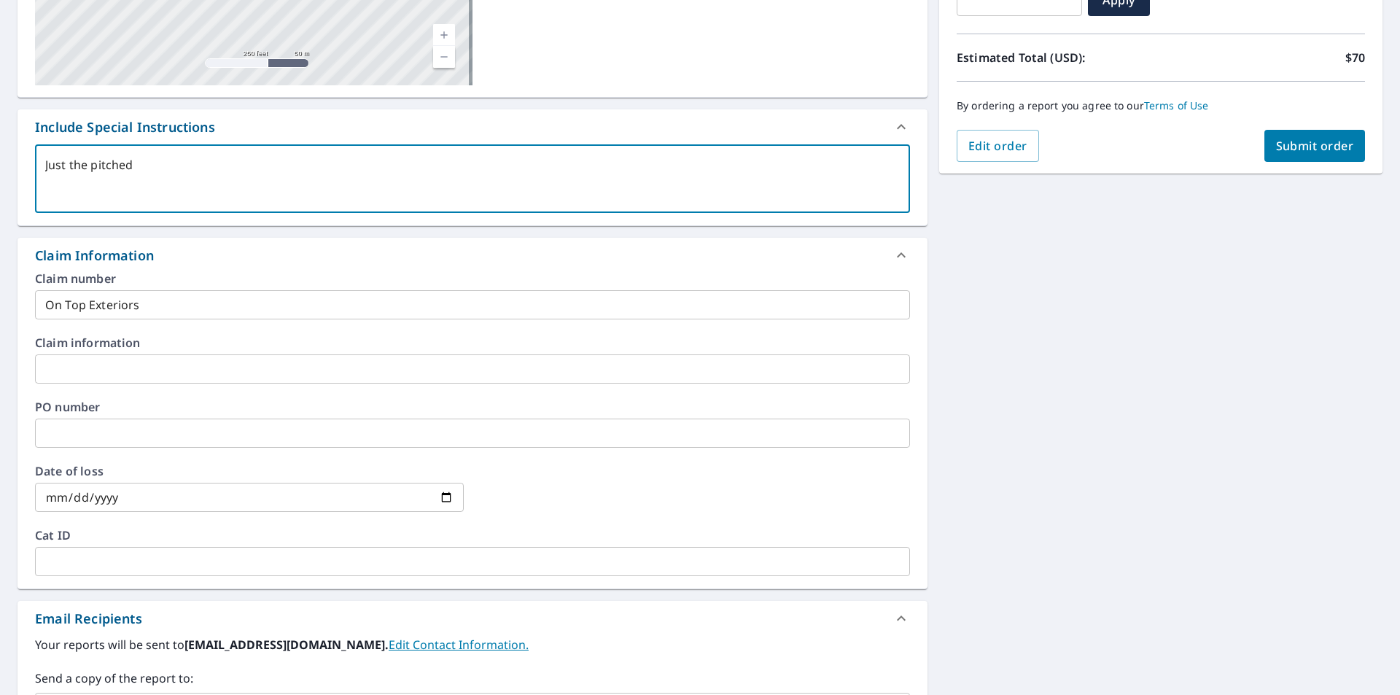
type textarea "x"
checkbox input "true"
type textarea "Just the pitched ro"
type textarea "x"
checkbox input "true"
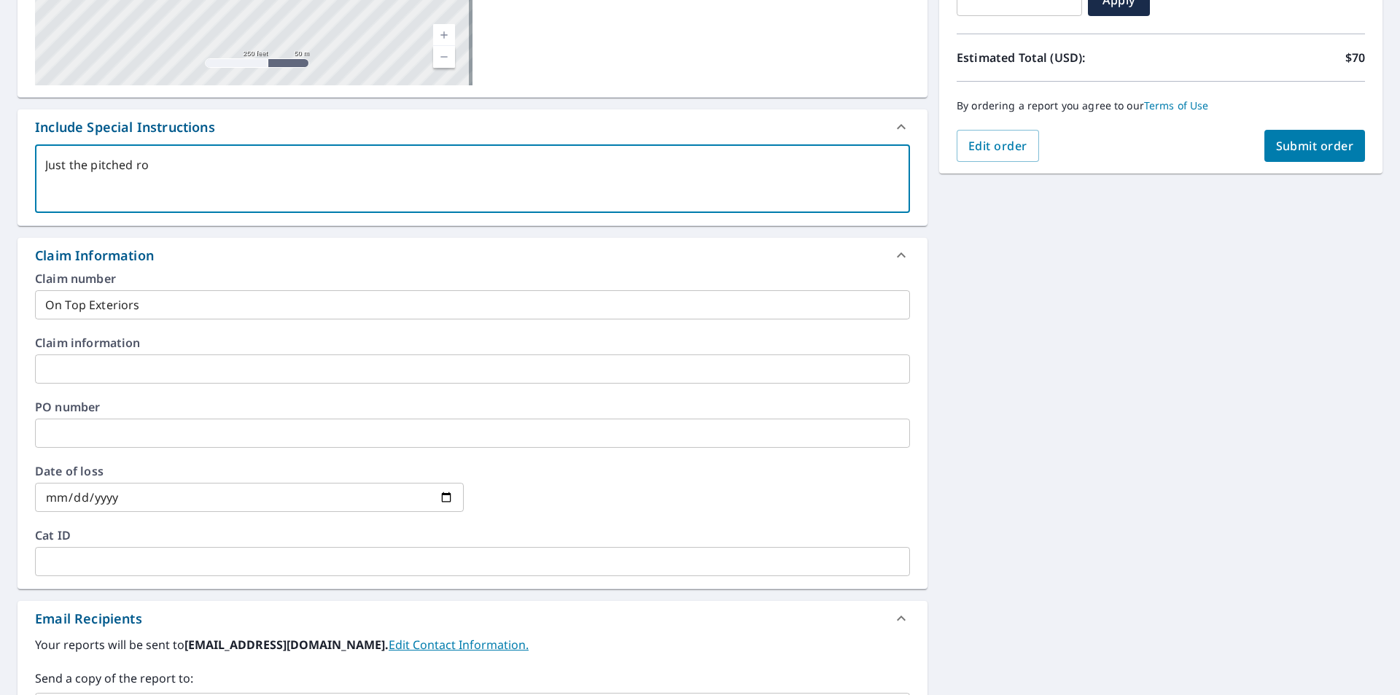
type textarea "Just the pitched roo"
type textarea "x"
checkbox input "true"
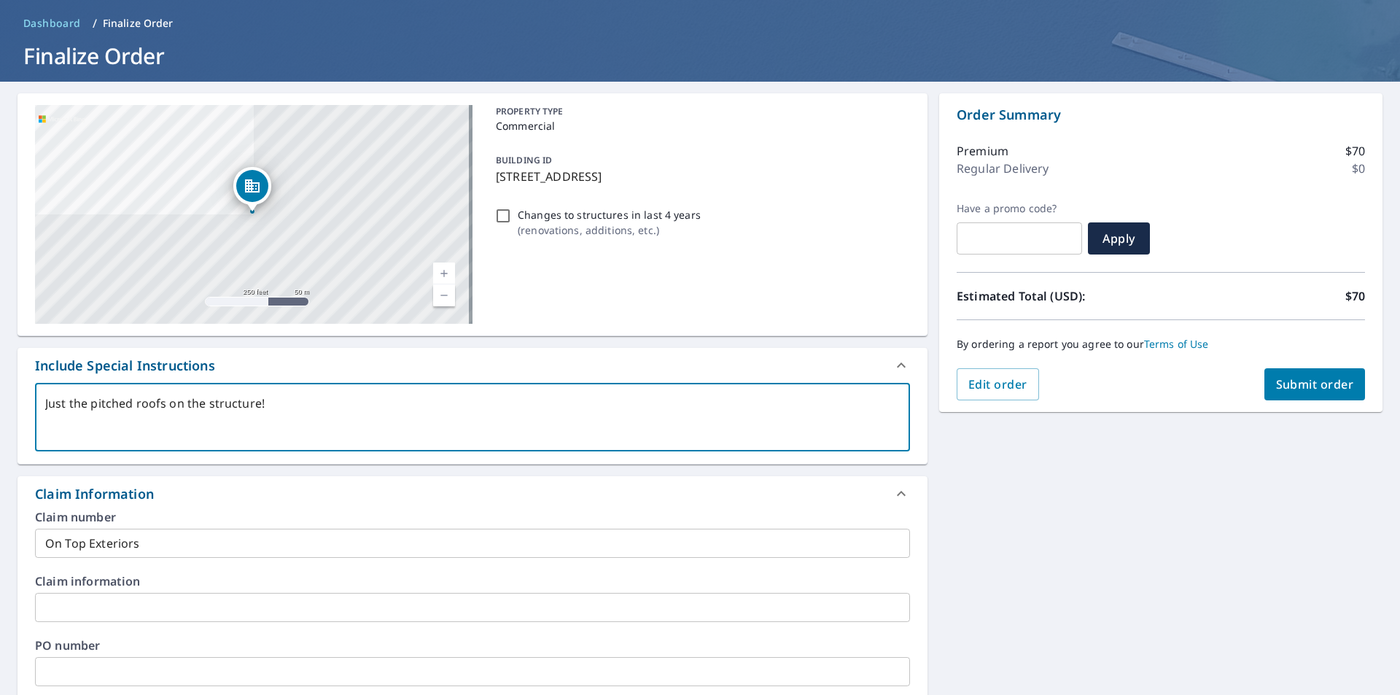
scroll to position [44, 0]
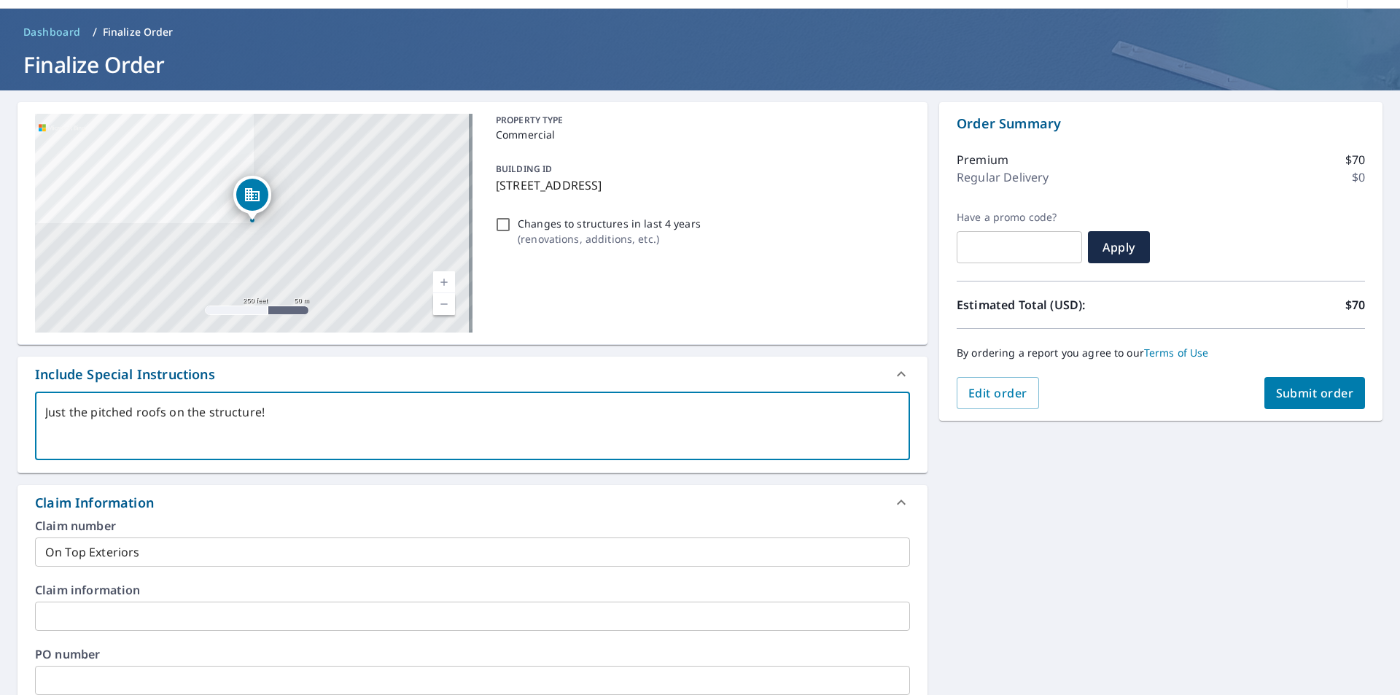
click at [1294, 394] on span "Submit order" at bounding box center [1315, 393] width 78 height 16
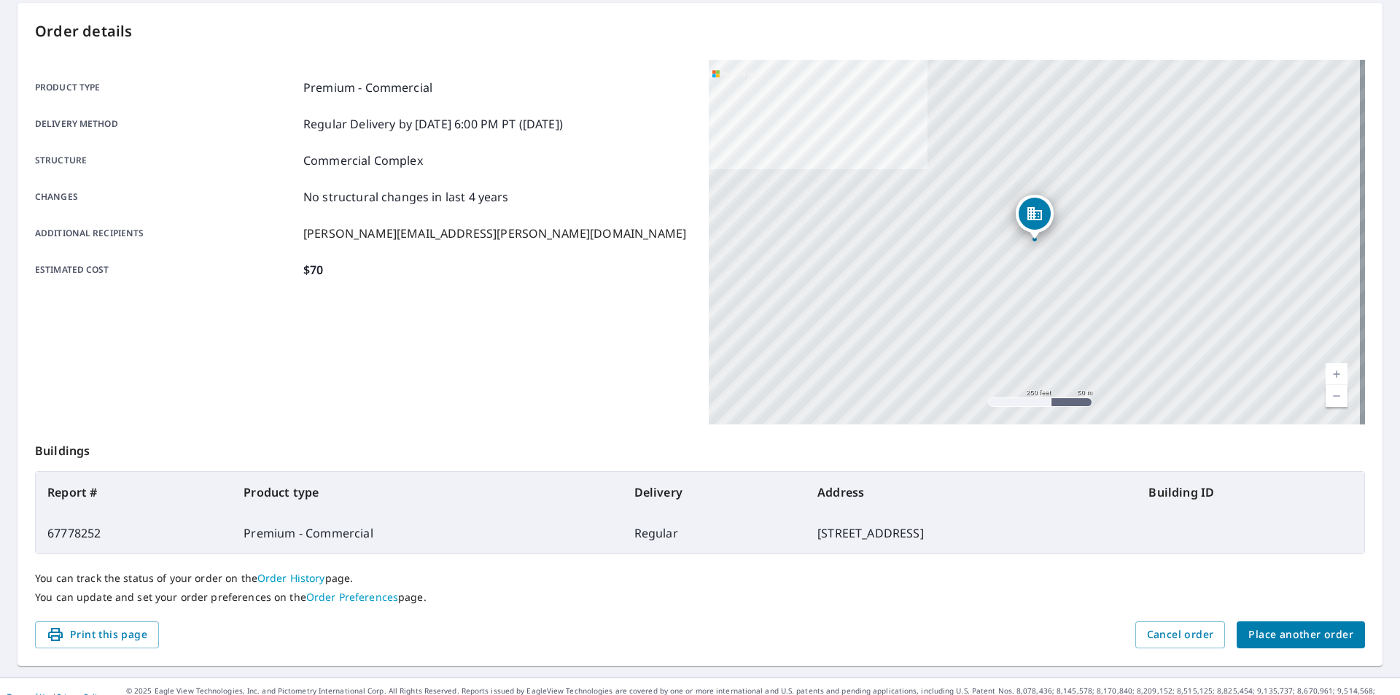
scroll to position [163, 0]
